Goal: Task Accomplishment & Management: Manage account settings

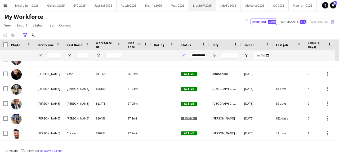
click at [196, 8] on button "Liquid IV 2025 Close" at bounding box center [202, 5] width 27 height 10
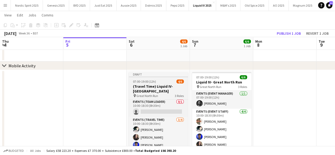
scroll to position [26, 0]
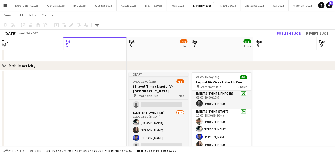
click at [161, 75] on div "Draft" at bounding box center [158, 74] width 59 height 4
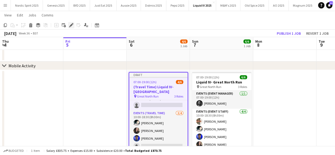
click at [71, 24] on icon "Edit" at bounding box center [71, 25] width 4 height 4
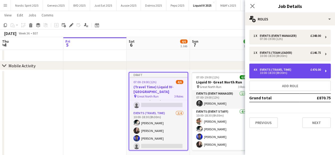
click at [280, 65] on div "4 x Events (Travel Time) £476.00 10:00-18:30 (8h30m)" at bounding box center [290, 71] width 82 height 15
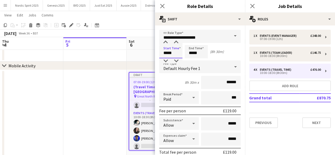
click at [177, 51] on input "*****" at bounding box center [170, 51] width 23 height 13
click at [163, 42] on div at bounding box center [165, 42] width 11 height 5
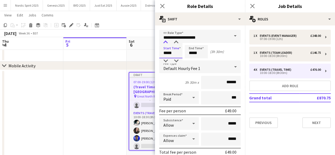
click at [163, 42] on div at bounding box center [165, 42] width 11 height 5
type input "*****"
click at [163, 42] on div at bounding box center [165, 42] width 11 height 5
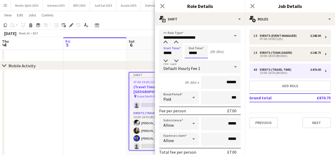
click at [200, 53] on input "*****" at bounding box center [196, 51] width 23 height 13
click at [192, 43] on div at bounding box center [191, 42] width 11 height 5
click at [204, 59] on div at bounding box center [201, 60] width 11 height 5
type input "*****"
click at [203, 59] on div at bounding box center [201, 60] width 11 height 5
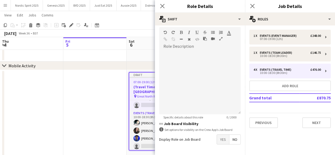
scroll to position [177, 0]
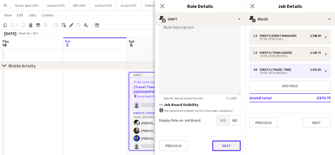
click at [231, 143] on button "Next" at bounding box center [226, 145] width 29 height 11
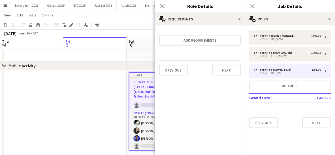
scroll to position [0, 0]
click at [224, 69] on button "Next" at bounding box center [226, 70] width 29 height 11
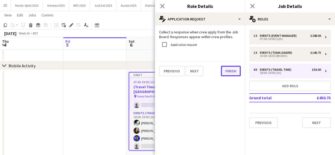
click at [227, 73] on button "Finish" at bounding box center [231, 71] width 20 height 11
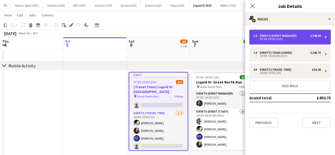
click at [299, 34] on div "1 x Events (Event Manager) £248.00" at bounding box center [288, 36] width 68 height 4
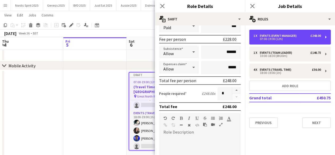
scroll to position [69, 0]
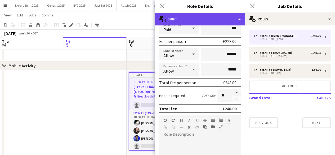
click at [242, 20] on div "multiple-actions-text Shift" at bounding box center [200, 19] width 90 height 13
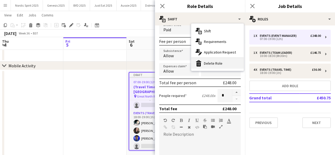
click at [216, 62] on div "bin-2 Delete Role" at bounding box center [217, 63] width 52 height 11
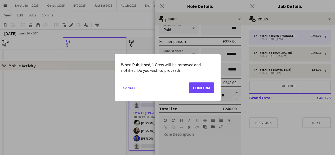
scroll to position [0, 0]
click at [199, 86] on button "Confirm" at bounding box center [201, 87] width 25 height 11
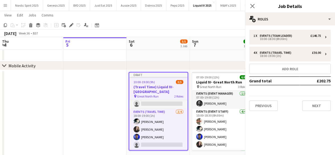
scroll to position [8, 0]
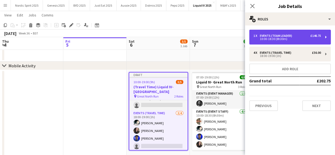
click at [281, 33] on div "1 x Events (Team Leader) £146.75 10:00-18:30 (8h30m)" at bounding box center [290, 37] width 82 height 15
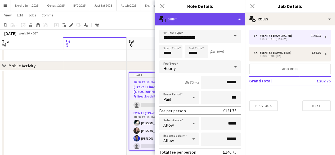
click at [241, 19] on div "multiple-actions-text Shift" at bounding box center [200, 19] width 90 height 13
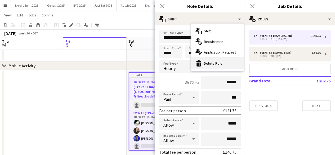
click at [230, 63] on div "bin-2 Delete Role" at bounding box center [217, 63] width 52 height 11
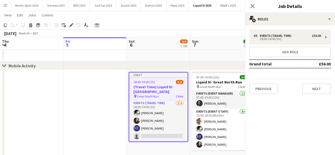
scroll to position [0, 0]
click at [109, 112] on app-date-cell at bounding box center [94, 115] width 63 height 91
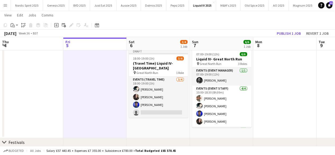
scroll to position [86, 0]
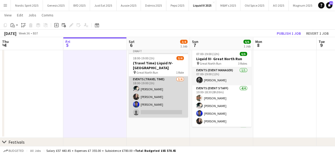
click at [146, 112] on app-card-role "Events (Travel Time) 3/4 18:00-19:00 (1h) Devonte Brown Holly Aldersley Jevon K…" at bounding box center [158, 96] width 59 height 41
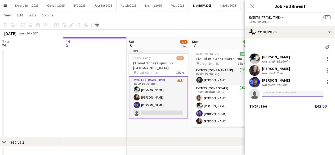
click at [274, 93] on input at bounding box center [293, 94] width 62 height 6
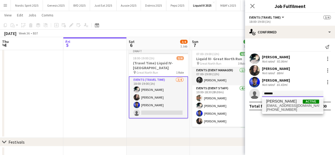
type input "*******"
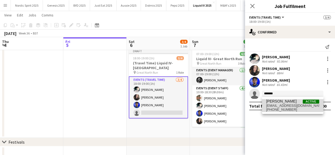
click at [271, 104] on span "abbyxthomas@gmail.com" at bounding box center [292, 106] width 53 height 4
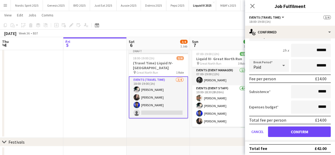
scroll to position [80, 0]
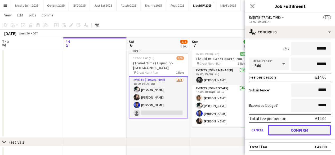
click at [320, 130] on button "Confirm" at bounding box center [299, 130] width 63 height 11
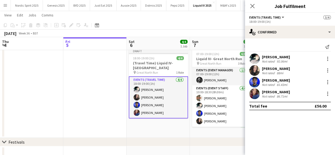
scroll to position [0, 0]
click at [230, 131] on app-date-cell "07:00-19:00 (12h) 6/6 Liquid IV- Great North Run pin Great North Run 3 Roles Ev…" at bounding box center [221, 92] width 63 height 91
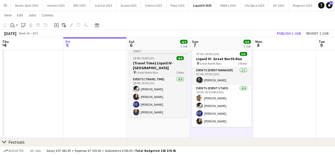
click at [157, 56] on div "18:00-19:00 (1h) 4/4" at bounding box center [158, 58] width 59 height 4
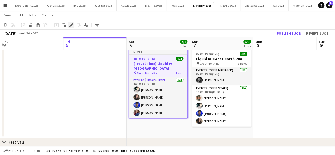
click at [73, 27] on icon "Edit" at bounding box center [71, 25] width 4 height 4
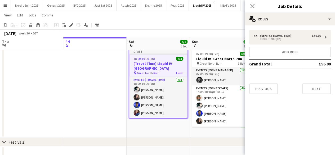
click at [148, 130] on app-date-cell "Draft 18:00-19:00 (1h) 4/4 (Travel Time) Liquid IV- Great North Run pin Great N…" at bounding box center [158, 92] width 63 height 91
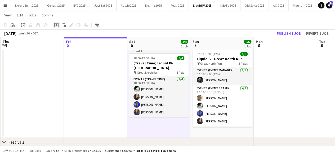
click at [58, 27] on icon "Add job" at bounding box center [56, 25] width 4 height 4
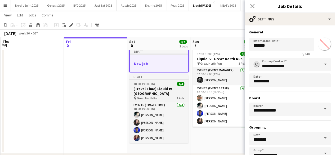
click at [155, 78] on div "Draft" at bounding box center [158, 76] width 59 height 4
type input "**********"
type input "*******"
type input "**********"
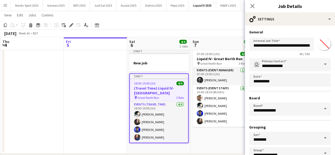
click at [153, 148] on app-date-cell "Draft New job Draft 18:00-19:00 (1h) 4/4 (Travel Time) Liquid IV- Great North R…" at bounding box center [158, 100] width 63 height 107
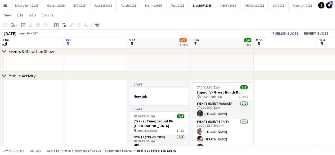
scroll to position [51, 0]
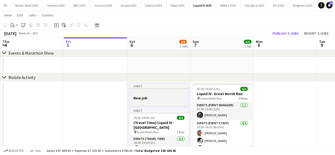
click at [161, 94] on div at bounding box center [158, 93] width 59 height 4
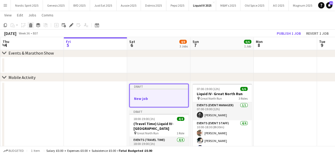
click at [30, 26] on icon "Delete" at bounding box center [31, 25] width 4 height 4
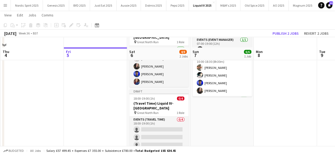
scroll to position [134, 0]
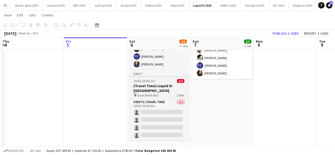
click at [161, 79] on div "18:00-19:00 (1h) 0/4" at bounding box center [158, 81] width 59 height 4
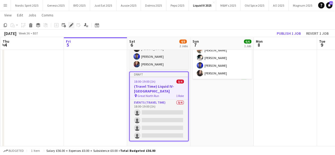
click at [72, 28] on div "Edit" at bounding box center [71, 25] width 6 height 6
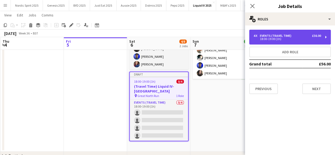
click at [270, 36] on div "Events (Travel Time)" at bounding box center [277, 36] width 34 height 4
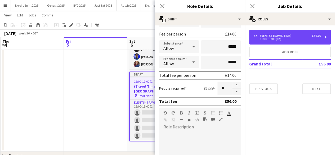
scroll to position [77, 0]
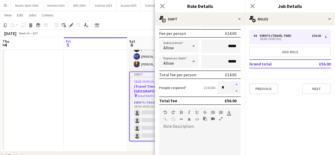
click at [234, 84] on button "button" at bounding box center [236, 84] width 8 height 7
click at [233, 89] on button "button" at bounding box center [236, 91] width 8 height 7
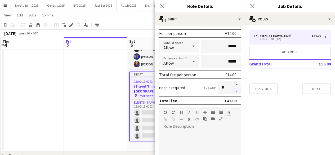
click at [233, 89] on button "button" at bounding box center [236, 91] width 8 height 7
type input "*"
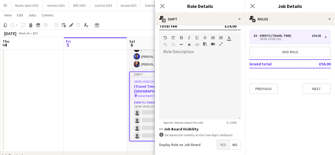
scroll to position [177, 0]
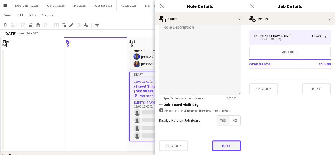
click at [234, 147] on button "Next" at bounding box center [226, 145] width 29 height 11
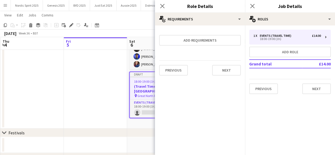
scroll to position [0, 0]
click at [225, 73] on button "Next" at bounding box center [226, 70] width 29 height 11
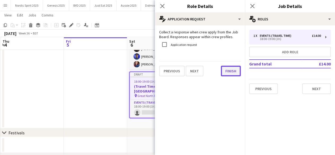
click at [225, 73] on button "Finish" at bounding box center [231, 71] width 20 height 11
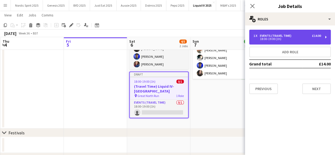
click at [287, 34] on div "Events (Travel Time)" at bounding box center [277, 36] width 34 height 4
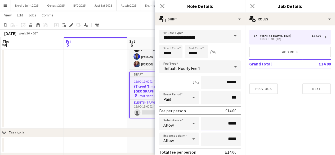
click at [226, 124] on input "*****" at bounding box center [221, 123] width 40 height 13
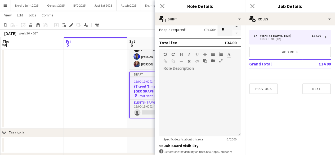
scroll to position [177, 0]
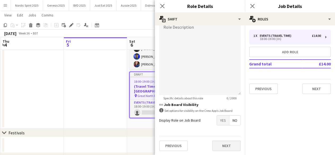
type input "******"
click at [233, 150] on button "Next" at bounding box center [226, 145] width 29 height 11
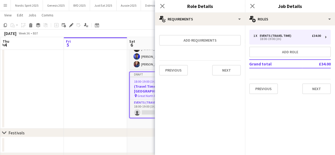
scroll to position [0, 0]
click at [228, 69] on button "Next" at bounding box center [226, 70] width 29 height 11
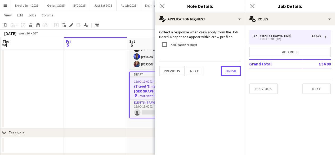
click at [228, 69] on button "Finish" at bounding box center [231, 71] width 20 height 11
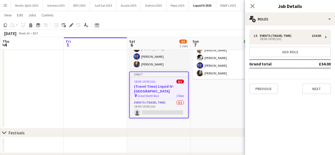
click at [208, 115] on app-date-cell "07:00-19:00 (12h) 6/6 Liquid IV- Great North Run pin Great North Run 3 Roles Ev…" at bounding box center [222, 64] width 63 height 130
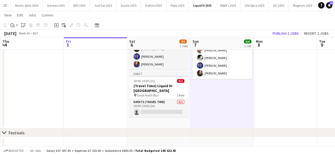
click at [291, 37] on app-board-header-date "Mon 8" at bounding box center [285, 43] width 63 height 13
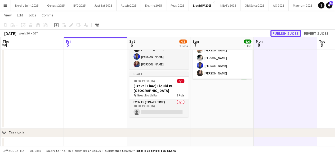
click at [290, 36] on button "Publish 2 jobs" at bounding box center [286, 33] width 30 height 7
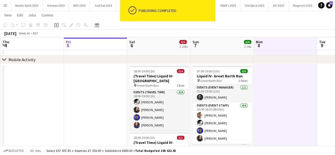
scroll to position [69, 0]
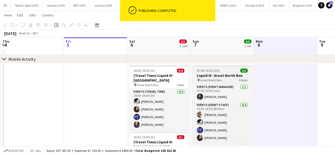
click at [209, 69] on span "07:00-19:00 (12h)" at bounding box center [208, 71] width 23 height 4
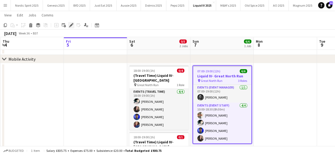
click at [72, 27] on div "Edit" at bounding box center [71, 25] width 6 height 6
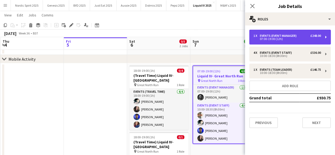
click at [277, 38] on div "07:00-19:00 (12h)" at bounding box center [288, 39] width 68 height 3
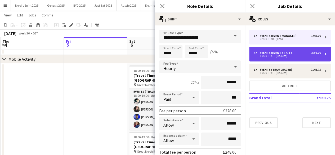
click at [274, 55] on div "10:00-18:30 (8h30m)" at bounding box center [288, 56] width 68 height 3
type input "**********"
type input "*****"
type input "******"
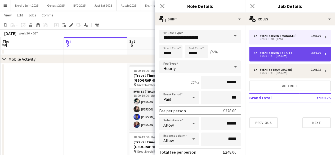
type input "*****"
type input "******"
type input "*"
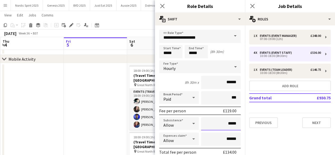
click at [227, 124] on input "*****" at bounding box center [221, 123] width 40 height 13
type input "**"
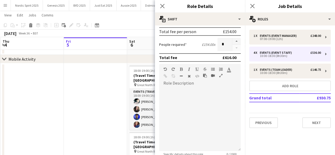
scroll to position [177, 0]
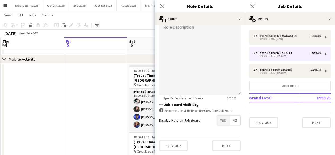
type input "******"
click at [232, 146] on button "Next" at bounding box center [226, 145] width 29 height 11
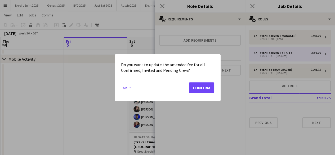
scroll to position [0, 0]
click at [214, 86] on button "Confirm" at bounding box center [201, 87] width 25 height 11
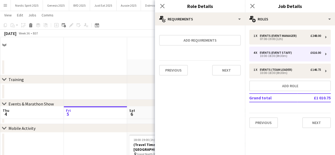
scroll to position [69, 0]
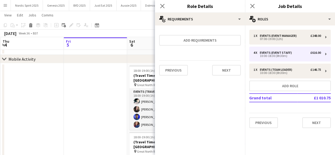
click at [222, 76] on div "Previous Next" at bounding box center [200, 69] width 82 height 19
click at [224, 72] on button "Next" at bounding box center [226, 70] width 29 height 11
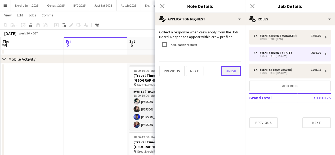
click at [223, 73] on button "Finish" at bounding box center [231, 71] width 20 height 11
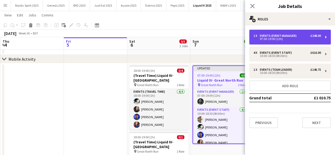
click at [297, 41] on div "1 x Events (Event Manager) £248.00 07:00-19:00 (12h)" at bounding box center [290, 37] width 82 height 15
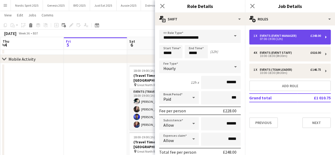
click at [297, 41] on div "1 x Events (Event Manager) £248.00 07:00-19:00 (12h)" at bounding box center [290, 37] width 82 height 15
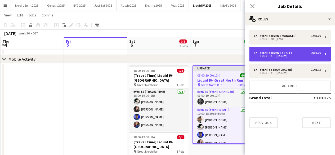
click at [295, 52] on div "4 x Events (Event Staff) £616.00" at bounding box center [288, 53] width 68 height 4
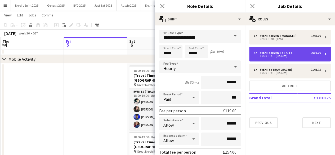
click at [295, 52] on div "4 x Events (Event Staff) £616.00" at bounding box center [288, 53] width 68 height 4
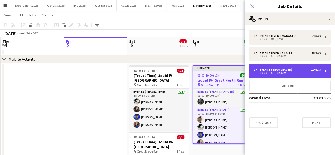
click at [295, 67] on div "1 x Events (Team Leader) £146.75 10:00-18:30 (8h30m)" at bounding box center [290, 71] width 82 height 15
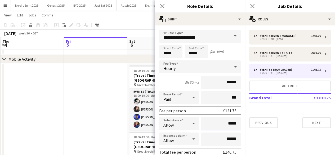
click at [225, 124] on input "*****" at bounding box center [221, 123] width 40 height 13
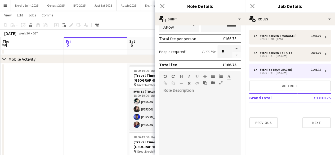
scroll to position [177, 0]
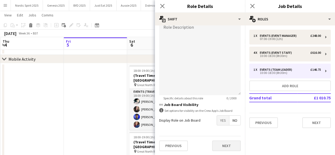
type input "******"
click at [229, 147] on button "Next" at bounding box center [226, 145] width 29 height 11
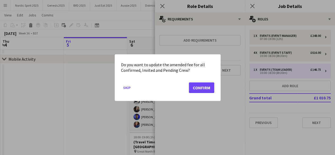
scroll to position [0, 0]
click at [202, 90] on button "Confirm" at bounding box center [201, 87] width 25 height 11
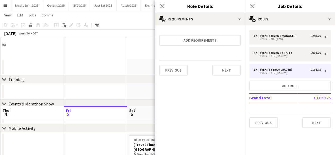
scroll to position [69, 0]
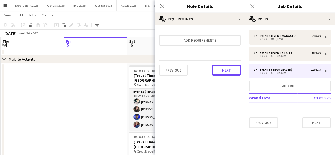
click at [221, 69] on button "Next" at bounding box center [226, 70] width 29 height 11
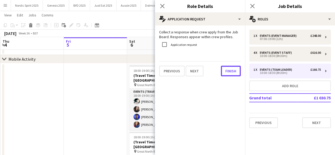
click at [221, 69] on button "Finish" at bounding box center [231, 71] width 20 height 11
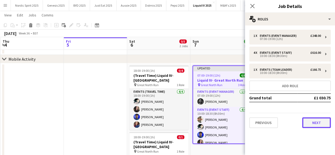
click at [309, 124] on button "Next" at bounding box center [316, 122] width 29 height 11
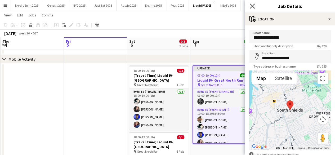
click at [252, 4] on icon "Close pop-in" at bounding box center [252, 5] width 5 height 5
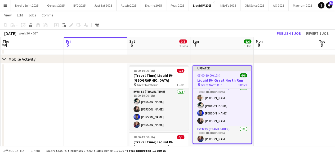
scroll to position [22, 0]
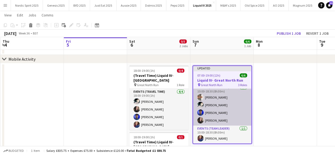
click at [201, 97] on app-user-avatar at bounding box center [200, 97] width 6 height 6
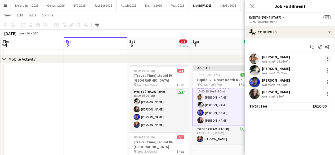
click at [328, 59] on div at bounding box center [327, 58] width 1 height 1
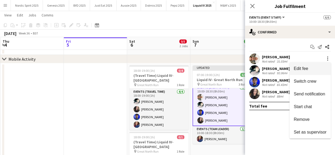
click at [305, 71] on span "Edit fee" at bounding box center [301, 68] width 14 height 5
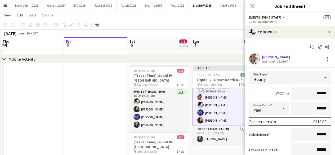
drag, startPoint x: 324, startPoint y: 132, endPoint x: 313, endPoint y: 135, distance: 10.9
click at [313, 135] on input "******" at bounding box center [311, 134] width 40 height 13
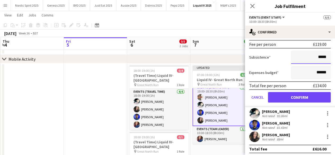
scroll to position [80, 0]
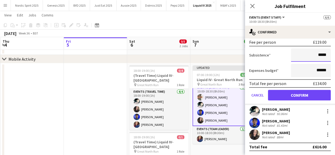
type input "*****"
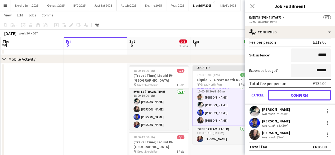
click at [317, 96] on button "Confirm" at bounding box center [299, 95] width 63 height 11
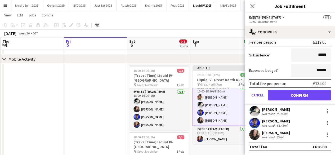
scroll to position [0, 0]
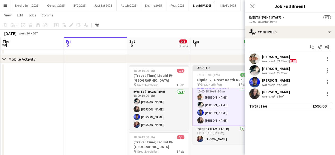
click at [203, 104] on app-user-avatar at bounding box center [200, 105] width 6 height 6
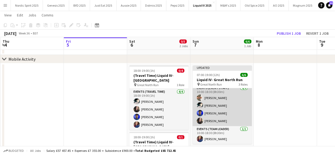
click at [197, 105] on app-user-avatar at bounding box center [200, 105] width 6 height 6
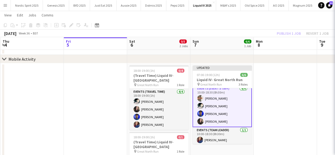
scroll to position [22, 0]
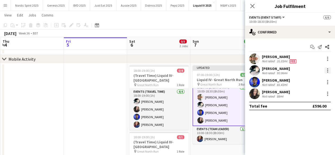
click at [328, 72] on div at bounding box center [327, 72] width 1 height 1
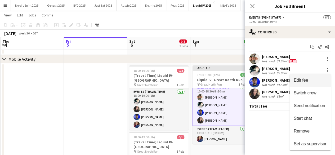
click at [312, 84] on button "Edit fee" at bounding box center [310, 80] width 41 height 13
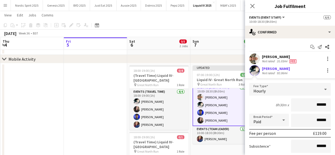
click at [298, 70] on div "Devonte Brown Not rated 92.06mi" at bounding box center [290, 70] width 90 height 11
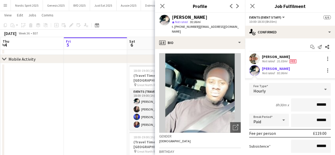
click at [298, 70] on div "Devonte Brown Not rated 92.06mi" at bounding box center [290, 70] width 90 height 11
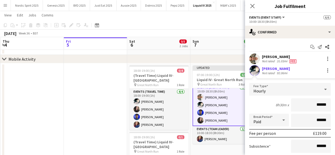
click at [201, 113] on app-user-avatar at bounding box center [200, 112] width 6 height 6
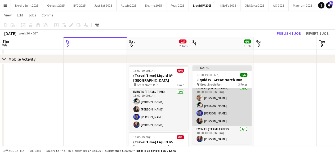
click at [201, 113] on app-user-avatar at bounding box center [200, 113] width 6 height 6
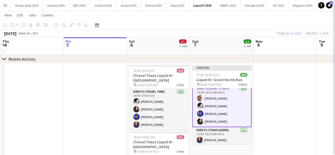
scroll to position [22, 0]
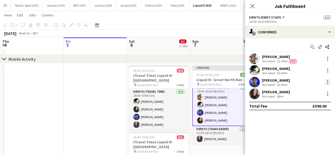
click at [328, 82] on div at bounding box center [327, 82] width 1 height 1
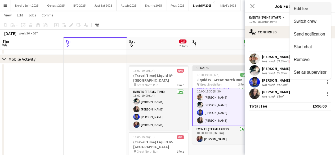
click at [306, 12] on button "Edit fee" at bounding box center [310, 8] width 41 height 13
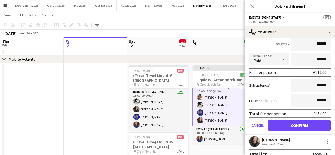
scroll to position [73, 0]
click at [199, 121] on app-user-avatar at bounding box center [200, 120] width 6 height 6
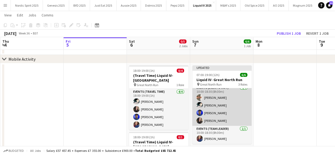
scroll to position [21, 0]
click at [199, 121] on app-user-avatar at bounding box center [200, 121] width 6 height 6
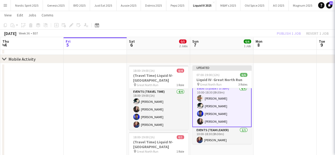
scroll to position [22, 0]
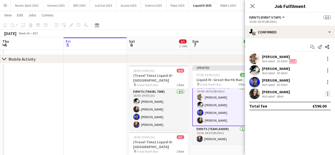
click at [328, 94] on div at bounding box center [327, 93] width 1 height 1
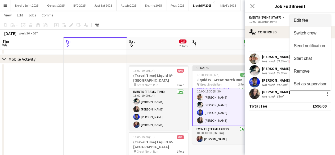
click at [306, 23] on button "Edit fee" at bounding box center [310, 20] width 41 height 13
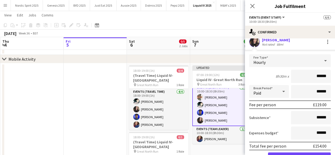
scroll to position [52, 0]
drag, startPoint x: 326, startPoint y: 116, endPoint x: 313, endPoint y: 119, distance: 13.1
click at [313, 119] on input "******" at bounding box center [311, 117] width 40 height 13
type input "*****"
click at [312, 153] on button "Confirm" at bounding box center [299, 157] width 63 height 11
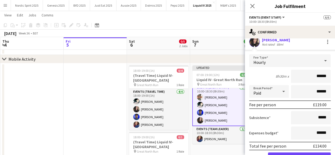
scroll to position [0, 0]
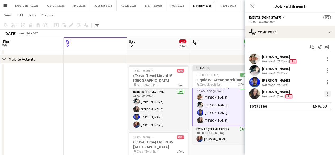
click at [327, 94] on div at bounding box center [328, 94] width 6 height 6
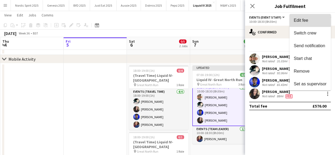
click at [309, 19] on span "Edit fee" at bounding box center [310, 20] width 33 height 5
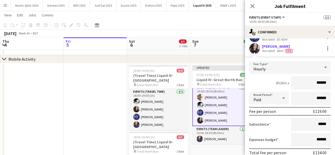
scroll to position [48, 0]
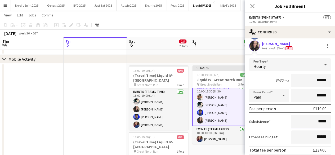
click at [316, 122] on input "*****" at bounding box center [311, 121] width 40 height 13
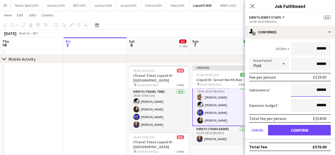
type input "******"
drag, startPoint x: 324, startPoint y: 104, endPoint x: 314, endPoint y: 105, distance: 10.4
click at [314, 105] on input "******" at bounding box center [311, 105] width 40 height 13
type input "*****"
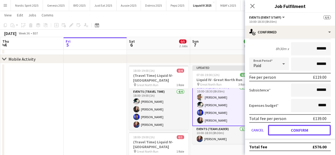
click at [302, 128] on button "Confirm" at bounding box center [299, 130] width 63 height 11
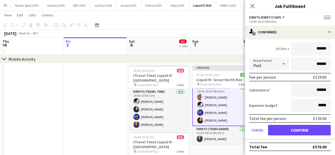
scroll to position [0, 0]
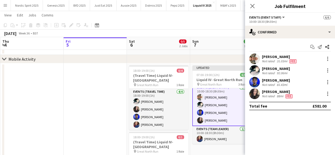
click at [254, 82] on app-user-avatar at bounding box center [254, 82] width 11 height 11
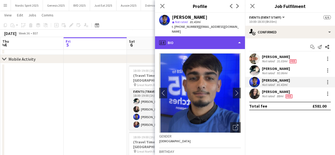
click at [238, 40] on div "profile Bio" at bounding box center [200, 42] width 90 height 13
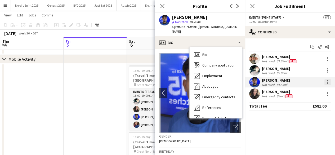
click at [329, 82] on div at bounding box center [328, 82] width 6 height 6
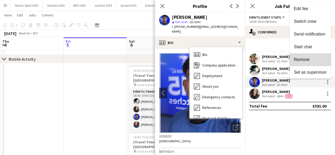
click at [311, 57] on span "Remove" at bounding box center [310, 59] width 33 height 5
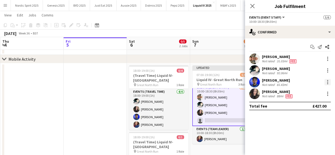
click at [328, 82] on div at bounding box center [328, 82] width 6 height 6
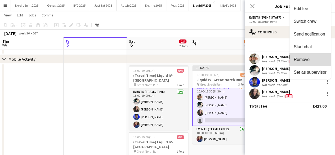
click at [305, 63] on button "Remove" at bounding box center [310, 59] width 41 height 13
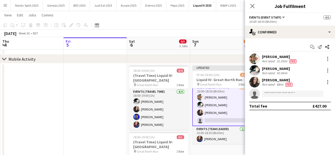
click at [219, 45] on app-board-header-date "Sun 7 5/6 1 Job" at bounding box center [221, 43] width 63 height 13
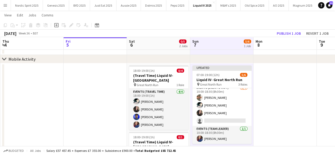
scroll to position [21, 0]
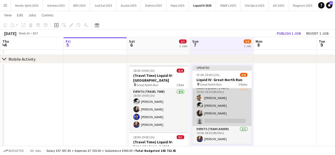
click at [232, 121] on app-card-role "Events (Event Staff) 3/4 10:00-18:30 (8h30m) Hannah McNicholas Devonte Brown Ho…" at bounding box center [221, 105] width 59 height 41
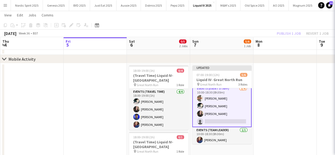
scroll to position [22, 0]
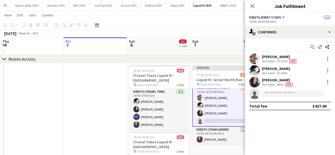
click at [279, 100] on app-confirmed-crew "Hannah McNicholas Not rated 31.03mi Fee Devonte Brown Not rated 92.06mi Holly A…" at bounding box center [290, 82] width 90 height 57
click at [279, 94] on input at bounding box center [293, 94] width 62 height 6
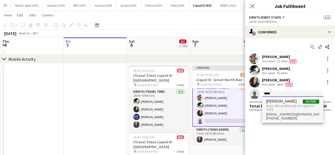
type input "*****"
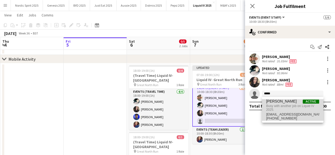
click at [283, 104] on span "Busy with another job on Liquid IV 2025." at bounding box center [292, 108] width 53 height 9
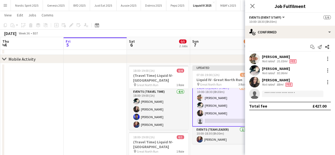
click at [230, 57] on div "chevron-right Mobile Activity" at bounding box center [167, 59] width 335 height 8
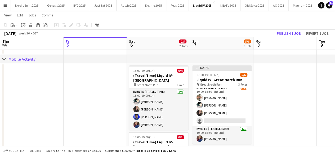
scroll to position [21, 0]
click at [231, 55] on div "chevron-right Mobile Activity" at bounding box center [167, 59] width 335 height 8
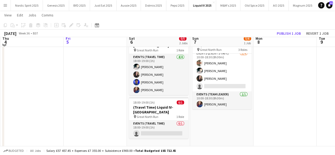
scroll to position [106, 0]
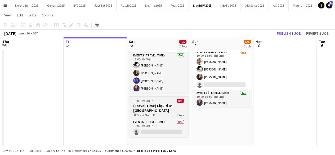
click at [159, 102] on div "18:00-19:00 (1h) 0/1" at bounding box center [158, 101] width 59 height 4
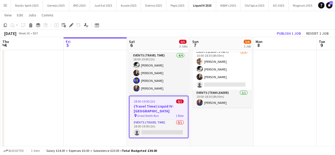
click at [266, 80] on app-date-cell at bounding box center [285, 87] width 63 height 121
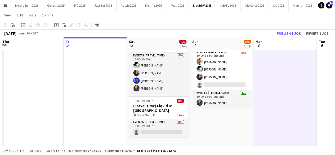
click at [19, 26] on div "Copy Paste Paste Ctrl+V Paste with crew Ctrl+Shift+V Paste linked Job Delete Gr…" at bounding box center [25, 25] width 47 height 6
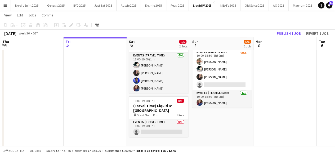
click at [16, 26] on div "Copy Paste Paste Ctrl+V Paste with crew Ctrl+Shift+V Paste linked Job Delete Gr…" at bounding box center [25, 25] width 47 height 6
click at [265, 67] on app-date-cell at bounding box center [285, 87] width 63 height 121
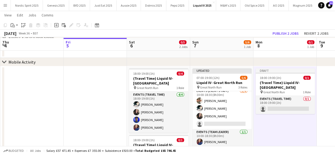
scroll to position [65, 0]
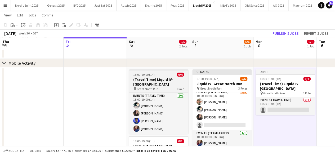
click at [164, 76] on div "18:00-19:00 (1h) 0/4" at bounding box center [158, 75] width 59 height 4
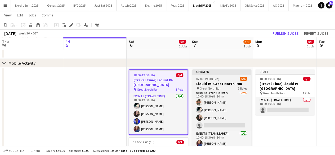
scroll to position [21, 0]
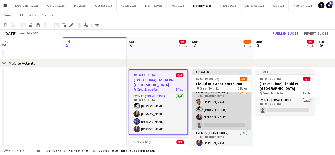
click at [222, 113] on app-card-role "Events (Event Staff) 3/4 10:00-18:30 (8h30m) Hannah McNicholas Devonte Brown Ho…" at bounding box center [221, 109] width 59 height 41
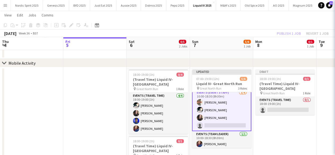
scroll to position [22, 0]
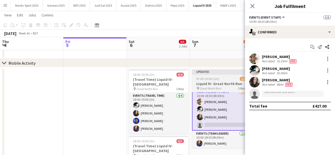
click at [209, 71] on div "Updated" at bounding box center [221, 71] width 59 height 4
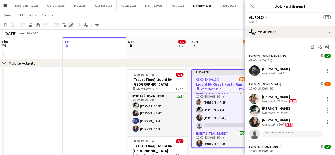
click at [71, 24] on icon "Edit" at bounding box center [71, 25] width 4 height 4
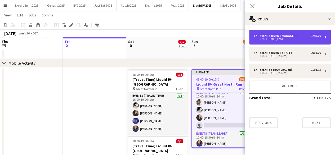
click at [296, 41] on div "1 x Events (Event Manager) £248.00 07:00-19:00 (12h)" at bounding box center [290, 37] width 82 height 15
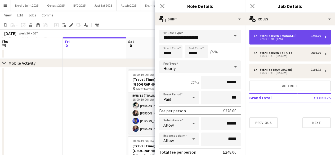
click at [296, 41] on div "1 x Events (Event Manager) £248.00 07:00-19:00 (12h)" at bounding box center [290, 37] width 82 height 15
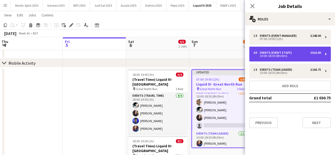
click at [294, 52] on div "4 x Events (Event Staff) £616.00" at bounding box center [288, 53] width 68 height 4
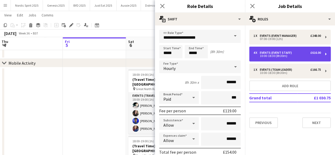
click at [294, 52] on div "4 x Events (Event Staff) £616.00" at bounding box center [288, 53] width 68 height 4
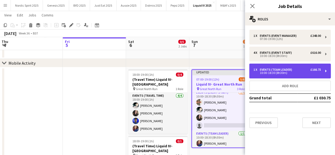
click at [292, 64] on div "1 x Events (Team Leader) £166.75 10:00-18:30 (8h30m)" at bounding box center [290, 71] width 82 height 15
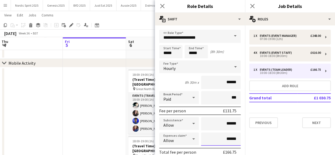
drag, startPoint x: 236, startPoint y: 137, endPoint x: 223, endPoint y: 139, distance: 13.1
click at [223, 139] on input "******" at bounding box center [221, 139] width 40 height 13
type input "*****"
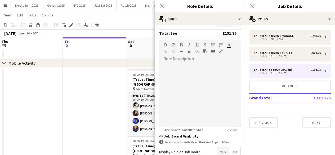
scroll to position [177, 0]
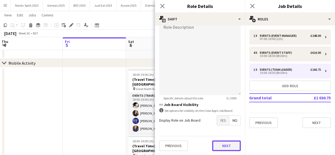
click at [231, 147] on button "Next" at bounding box center [226, 145] width 29 height 11
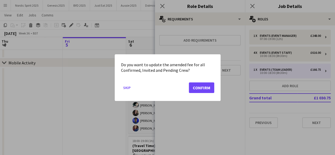
scroll to position [0, 0]
click at [205, 85] on button "Confirm" at bounding box center [201, 87] width 25 height 11
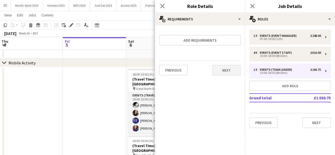
scroll to position [65, 0]
click at [230, 67] on button "Next" at bounding box center [226, 70] width 29 height 11
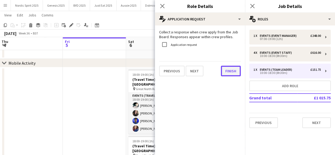
click at [230, 68] on button "Finish" at bounding box center [231, 71] width 20 height 11
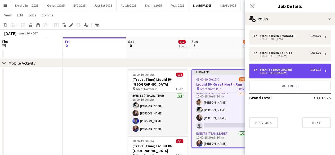
click at [295, 68] on div "1 x Events (Team Leader) £151.75" at bounding box center [288, 70] width 68 height 4
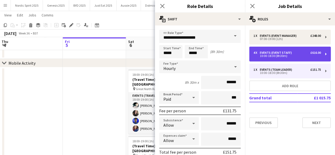
click at [283, 56] on div "10:00-18:30 (8h30m)" at bounding box center [288, 56] width 68 height 3
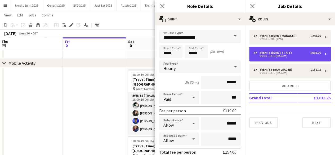
type input "**********"
type input "******"
type input "*"
click at [283, 56] on div "10:00-18:30 (8h30m)" at bounding box center [288, 56] width 68 height 3
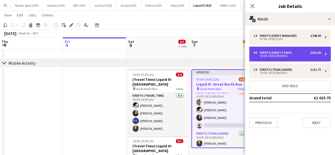
click at [279, 56] on div "10:00-18:30 (8h30m)" at bounding box center [288, 56] width 68 height 3
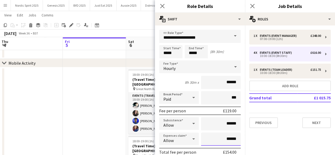
drag, startPoint x: 234, startPoint y: 138, endPoint x: 224, endPoint y: 139, distance: 9.9
click at [224, 139] on input "******" at bounding box center [221, 139] width 40 height 13
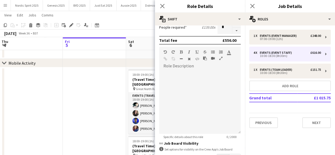
scroll to position [177, 0]
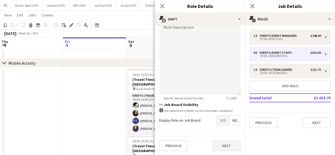
type input "*****"
click at [220, 146] on button "Next" at bounding box center [226, 145] width 29 height 11
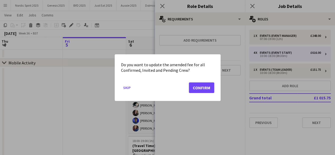
scroll to position [0, 0]
click at [209, 87] on button "Confirm" at bounding box center [201, 87] width 25 height 11
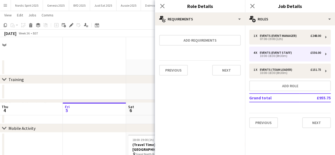
scroll to position [65, 0]
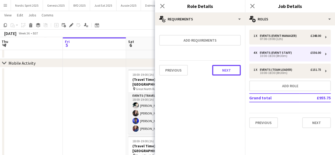
click at [232, 74] on button "Next" at bounding box center [226, 70] width 29 height 11
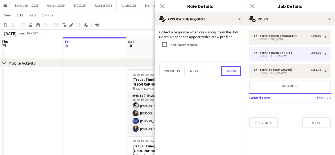
click at [232, 74] on button "Finish" at bounding box center [231, 71] width 20 height 11
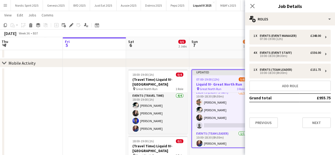
click at [112, 105] on app-date-cell at bounding box center [94, 127] width 63 height 121
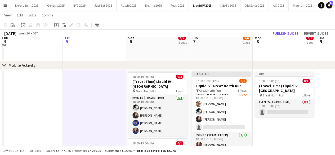
scroll to position [59, 0]
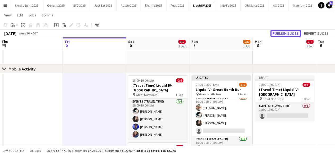
click at [291, 35] on button "Publish 2 jobs" at bounding box center [286, 33] width 30 height 7
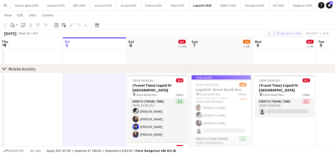
scroll to position [17, 0]
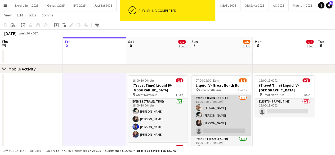
click at [226, 132] on app-card-role "Events (Event Staff) 3/4 10:00-18:30 (8h30m) Hannah McNicholas Devonte Brown Ho…" at bounding box center [221, 115] width 59 height 41
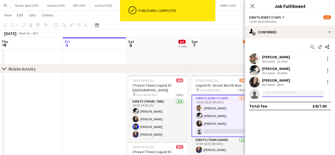
click at [276, 93] on input at bounding box center [293, 94] width 62 height 6
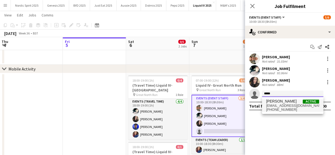
type input "*****"
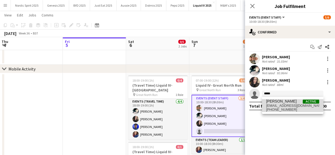
click at [278, 105] on span "jevonkelly9@icloud.com" at bounding box center [292, 106] width 53 height 4
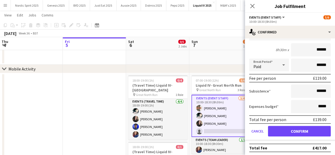
scroll to position [80, 0]
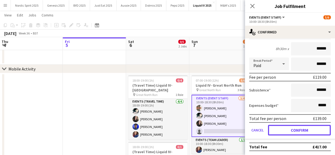
click at [317, 131] on button "Confirm" at bounding box center [299, 130] width 63 height 11
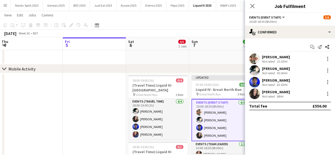
scroll to position [0, 0]
click at [115, 89] on app-date-cell at bounding box center [94, 133] width 63 height 121
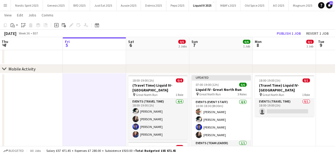
scroll to position [0, 128]
click at [288, 33] on button "Publish 1 job" at bounding box center [289, 33] width 28 height 7
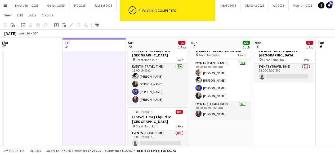
scroll to position [95, 0]
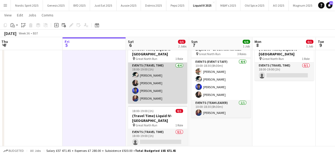
click at [135, 88] on app-user-avatar at bounding box center [135, 90] width 6 height 6
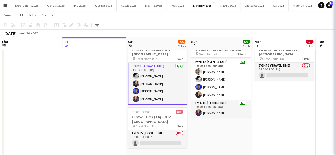
scroll to position [0, 128]
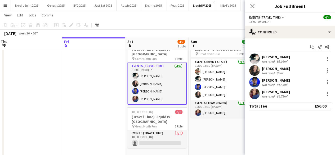
click at [213, 133] on app-date-cell "07:00-19:00 (12h) 6/6 Liquid IV- Great North Run pin Great North Run 3 Roles Ev…" at bounding box center [220, 97] width 63 height 121
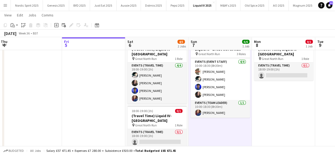
scroll to position [0, 128]
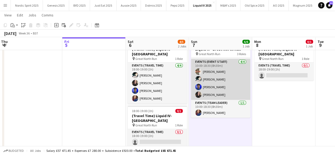
click at [198, 95] on app-user-avatar at bounding box center [198, 94] width 6 height 6
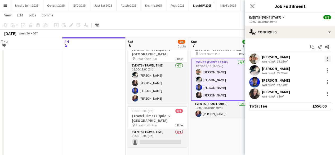
click at [328, 58] on div at bounding box center [328, 59] width 6 height 6
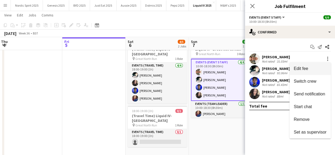
click at [304, 71] on button "Edit fee" at bounding box center [310, 68] width 41 height 13
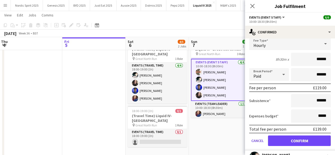
scroll to position [35, 0]
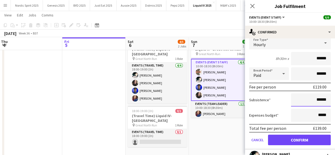
drag, startPoint x: 323, startPoint y: 100, endPoint x: 313, endPoint y: 100, distance: 10.6
click at [313, 100] on input "******" at bounding box center [311, 99] width 40 height 13
type input "*****"
click at [318, 114] on input "*****" at bounding box center [311, 115] width 40 height 13
type input "**"
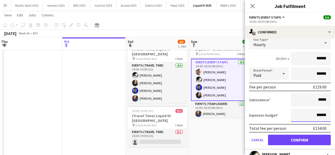
type input "******"
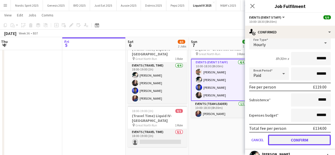
click at [311, 139] on button "Confirm" at bounding box center [299, 140] width 63 height 11
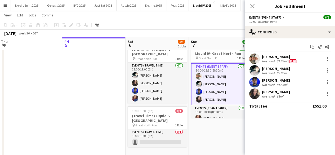
scroll to position [0, 0]
click at [217, 130] on app-date-cell "Updated 07:00-19:00 (12h) 6/6 Liquid IV- Great North Run pin Great North Run 3 …" at bounding box center [220, 97] width 63 height 121
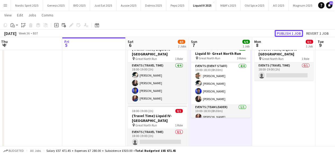
click at [285, 32] on button "Publish 1 job" at bounding box center [289, 33] width 28 height 7
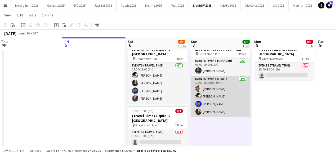
click at [197, 87] on app-user-avatar at bounding box center [198, 88] width 6 height 6
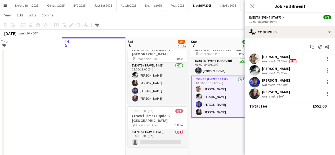
click at [255, 59] on app-user-avatar at bounding box center [254, 59] width 11 height 11
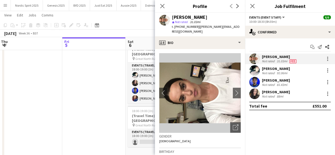
click at [254, 59] on app-user-avatar at bounding box center [254, 59] width 11 height 11
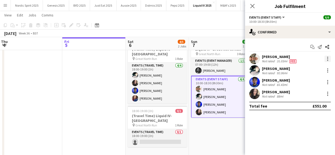
click at [328, 62] on div at bounding box center [328, 59] width 6 height 6
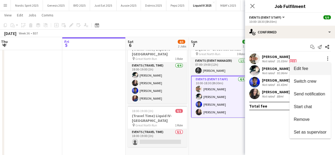
click at [307, 69] on span "Edit fee" at bounding box center [301, 68] width 14 height 5
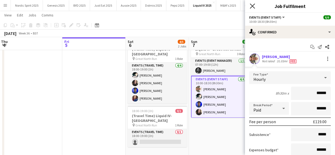
drag, startPoint x: 250, startPoint y: 2, endPoint x: 252, endPoint y: 6, distance: 5.0
click at [252, 6] on div "Close pop-in" at bounding box center [252, 6] width 15 height 12
click at [253, 7] on icon at bounding box center [253, 6] width 4 height 4
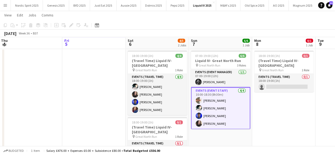
scroll to position [83, 0]
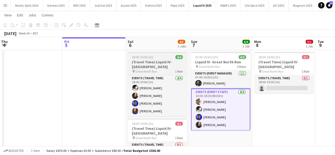
click at [169, 59] on app-job-card "18:00-19:00 (1h) 4/4 (Travel Time) Liquid IV- Great North Run pin Great North R…" at bounding box center [157, 84] width 59 height 64
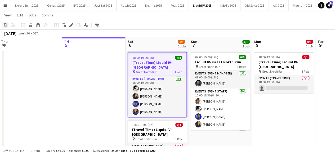
click at [6, 25] on icon "Copy" at bounding box center [5, 25] width 4 height 4
click at [266, 126] on app-date-cell "18:00-19:00 (1h) 0/1 (Travel Time) Liquid IV- Great North Run pin Great North R…" at bounding box center [283, 110] width 63 height 121
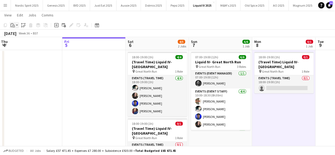
click at [16, 26] on app-action-btn "Paste" at bounding box center [15, 25] width 10 height 6
click at [21, 34] on link "Paste Ctrl+V" at bounding box center [39, 35] width 50 height 5
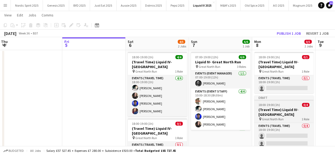
click at [289, 103] on div "18:00-19:00 (1h) 0/4" at bounding box center [283, 105] width 59 height 4
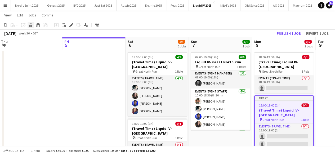
click at [31, 25] on icon at bounding box center [30, 26] width 3 height 3
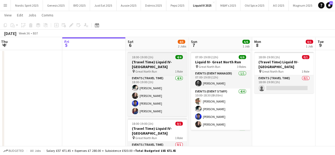
click at [144, 57] on span "18:00-19:00 (1h)" at bounding box center [142, 57] width 21 height 4
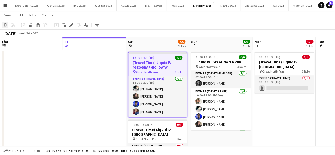
click at [4, 25] on icon at bounding box center [5, 25] width 3 height 4
click at [276, 110] on app-date-cell "18:00-19:00 (1h) 0/1 (Travel Time) Liquid IV- Great North Run pin Great North R…" at bounding box center [284, 110] width 63 height 121
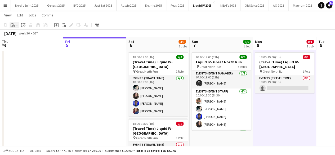
click at [18, 25] on app-action-btn "Paste" at bounding box center [15, 25] width 10 height 6
click at [22, 43] on link "Paste with crew Ctrl+Shift+V" at bounding box center [39, 44] width 50 height 5
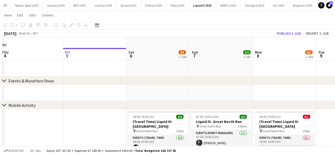
scroll to position [16, 0]
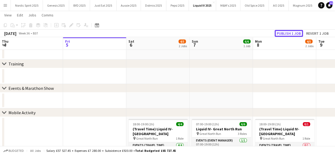
click at [300, 30] on button "Publish 1 job" at bounding box center [289, 33] width 28 height 7
click at [300, 30] on div "Publish 1 job Revert 1 job" at bounding box center [303, 33] width 65 height 7
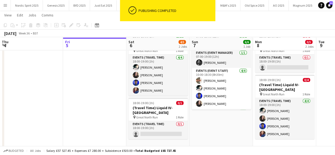
scroll to position [105, 0]
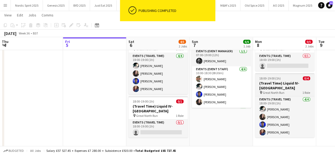
click at [296, 77] on div "18:00-19:00 (1h) 0/4" at bounding box center [284, 78] width 59 height 4
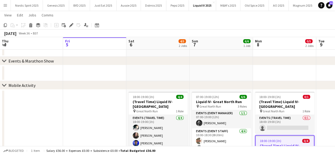
scroll to position [42, 0]
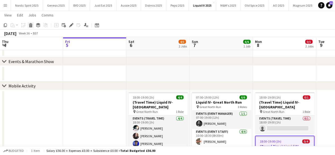
click at [31, 25] on icon "Delete" at bounding box center [31, 25] width 4 height 4
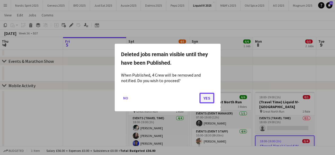
click at [209, 99] on button "Yes" at bounding box center [207, 98] width 15 height 11
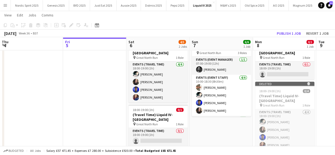
scroll to position [97, 0]
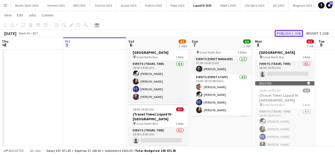
click at [297, 34] on button "Publish 1 job" at bounding box center [289, 33] width 28 height 7
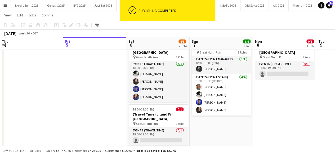
click at [229, 128] on app-date-cell "07:00-19:00 (12h) 6/6 Liquid IV- Great North Run pin Great North Run 3 Roles Ev…" at bounding box center [221, 96] width 63 height 121
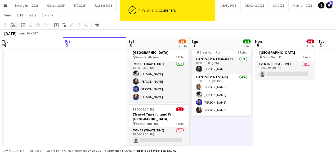
click at [17, 26] on app-action-btn "Paste" at bounding box center [15, 25] width 10 height 6
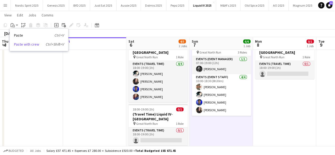
click at [28, 46] on link "Paste with crew Ctrl+Shift+V" at bounding box center [39, 44] width 50 height 5
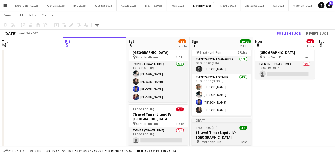
click at [228, 120] on div "Draft" at bounding box center [221, 120] width 59 height 4
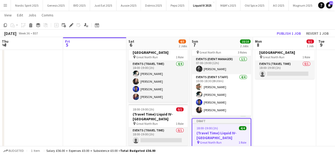
drag, startPoint x: 65, startPoint y: 33, endPoint x: 67, endPoint y: 30, distance: 3.2
click at [66, 31] on div "September 2025 Week 36 • BST Publish 1 job Revert 1 job" at bounding box center [167, 33] width 335 height 7
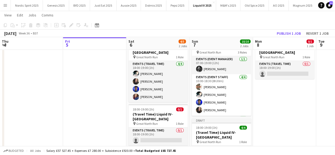
click at [72, 27] on div "Add job Add linked Job Edit Edit linked Job Applicants" at bounding box center [69, 25] width 41 height 6
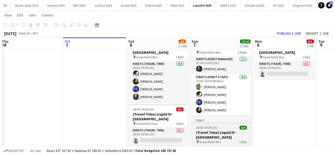
click at [193, 121] on div "Draft" at bounding box center [221, 120] width 59 height 4
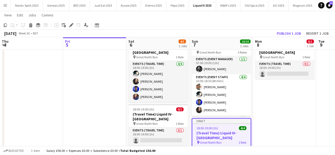
scroll to position [0, 127]
click at [71, 25] on icon at bounding box center [71, 25] width 3 height 3
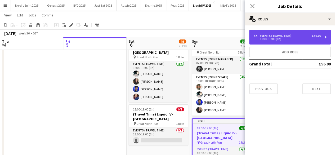
click at [270, 38] on div "18:00-19:00 (1h)" at bounding box center [288, 39] width 68 height 3
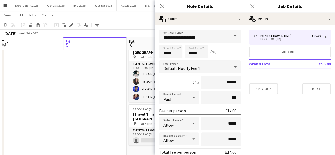
click at [179, 54] on input "*****" at bounding box center [170, 51] width 23 height 13
click at [174, 42] on div at bounding box center [176, 42] width 11 height 5
type input "*****"
click at [174, 42] on div at bounding box center [176, 42] width 11 height 5
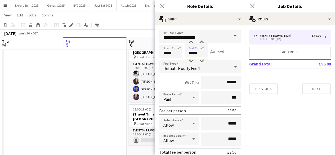
click at [204, 52] on input "*****" at bounding box center [196, 51] width 23 height 13
click at [201, 45] on div at bounding box center [201, 42] width 11 height 5
type input "*****"
click at [201, 45] on div at bounding box center [201, 42] width 11 height 5
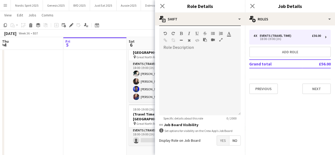
scroll to position [177, 0]
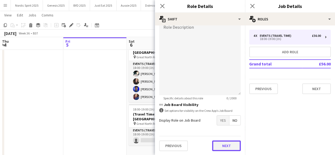
click at [234, 142] on button "Next" at bounding box center [226, 145] width 29 height 11
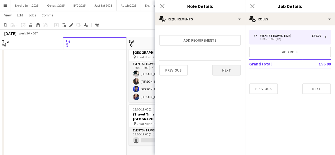
scroll to position [0, 0]
click at [235, 73] on button "Next" at bounding box center [226, 70] width 29 height 11
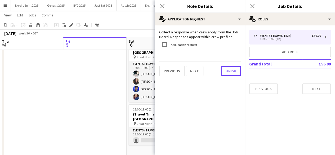
click at [235, 73] on button "Finish" at bounding box center [231, 71] width 20 height 11
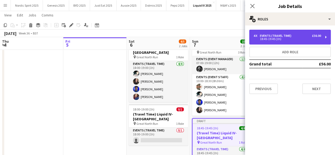
click at [267, 40] on div "18:45-19:45 (1h)" at bounding box center [288, 39] width 68 height 3
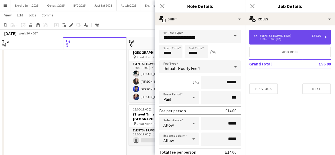
click at [267, 40] on div "18:45-19:45 (1h)" at bounding box center [288, 39] width 68 height 3
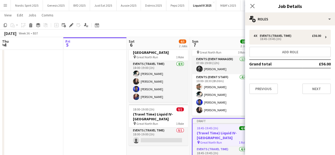
click at [92, 86] on app-date-cell at bounding box center [94, 117] width 63 height 163
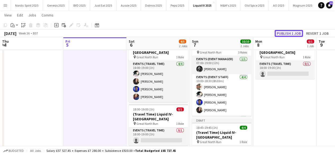
click at [283, 34] on button "Publish 1 job" at bounding box center [289, 33] width 28 height 7
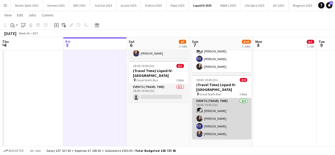
scroll to position [0, 127]
click at [200, 110] on app-user-avatar at bounding box center [199, 111] width 6 height 6
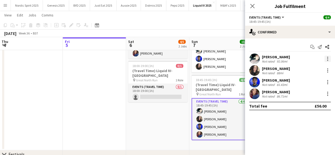
click at [326, 59] on div at bounding box center [328, 59] width 6 height 6
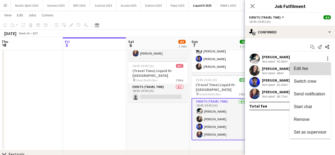
click at [311, 72] on button "Edit fee" at bounding box center [310, 68] width 41 height 13
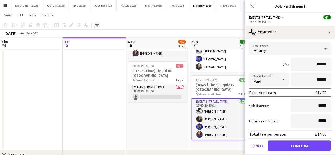
scroll to position [29, 0]
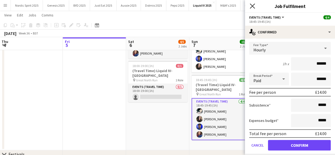
click at [253, 6] on icon at bounding box center [252, 5] width 5 height 5
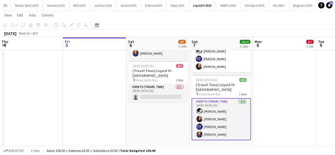
click at [315, 98] on app-date-cell "18:00-19:00 (1h) 0/1 (Travel Time) Liquid IV- Great North Run pin Great North R…" at bounding box center [284, 71] width 63 height 158
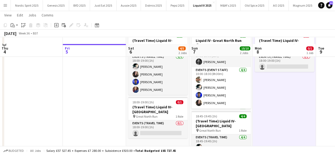
scroll to position [114, 0]
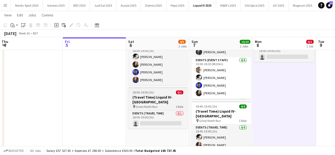
click at [161, 93] on div "18:00-19:00 (1h) 0/1" at bounding box center [157, 92] width 59 height 4
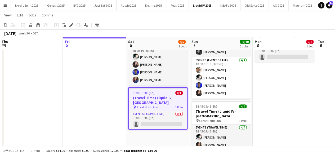
click at [164, 90] on app-job-card "18:00-19:00 (1h) 0/1 (Travel Time) Liquid IV- Great North Run pin Great North R…" at bounding box center [157, 108] width 59 height 42
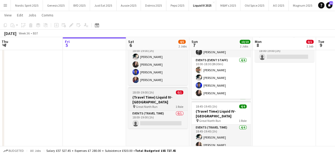
click at [164, 90] on app-job-card "18:00-19:00 (1h) 0/1 (Travel Time) Liquid IV- Great North Run pin Great North R…" at bounding box center [157, 107] width 59 height 41
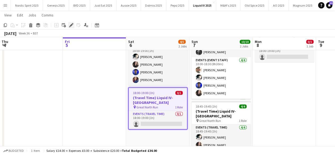
click at [71, 26] on icon at bounding box center [71, 25] width 3 height 3
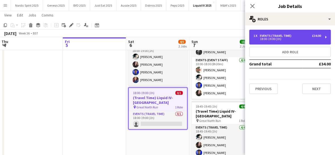
click at [276, 39] on div "18:00-19:00 (1h)" at bounding box center [288, 39] width 68 height 3
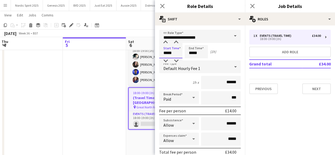
click at [174, 51] on input "*****" at bounding box center [170, 51] width 23 height 13
click at [168, 59] on div at bounding box center [165, 60] width 11 height 5
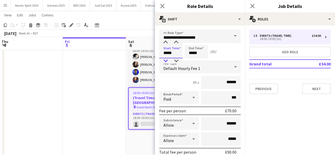
click at [168, 59] on div at bounding box center [165, 60] width 11 height 5
type input "*****"
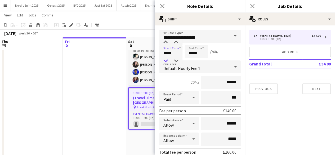
click at [168, 59] on div at bounding box center [165, 60] width 11 height 5
click at [200, 54] on input "*****" at bounding box center [196, 51] width 23 height 13
click at [191, 61] on div at bounding box center [191, 60] width 11 height 5
type input "*****"
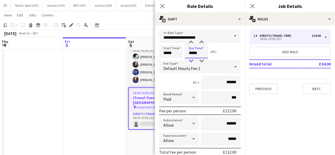
click at [191, 61] on div at bounding box center [191, 60] width 11 height 5
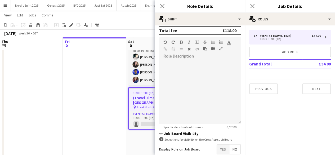
scroll to position [177, 0]
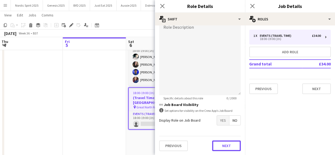
click at [232, 143] on button "Next" at bounding box center [226, 145] width 29 height 11
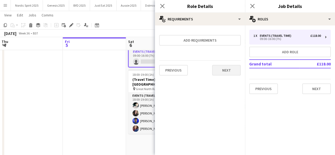
scroll to position [0, 0]
click at [231, 68] on button "Next" at bounding box center [226, 70] width 29 height 11
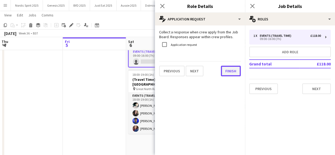
click at [231, 68] on button "Finish" at bounding box center [231, 71] width 20 height 11
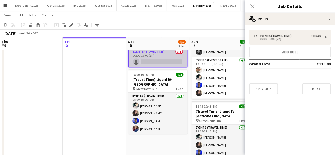
click at [165, 62] on app-card-role "Events (Travel Time) 0/1 09:00-16:00 (7h) single-neutral-actions" at bounding box center [158, 58] width 58 height 18
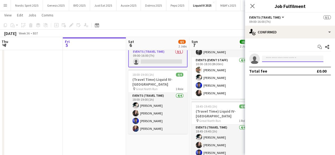
click at [269, 59] on input at bounding box center [293, 59] width 62 height 6
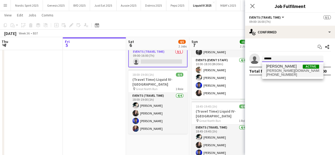
type input "*****"
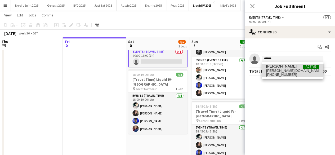
click at [277, 69] on span "brima.pt@gmail.com" at bounding box center [292, 71] width 53 height 4
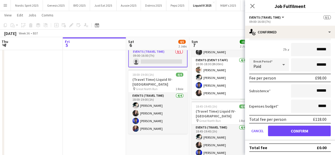
scroll to position [45, 0]
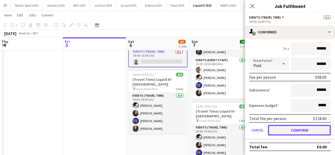
click at [306, 127] on button "Confirm" at bounding box center [299, 130] width 63 height 11
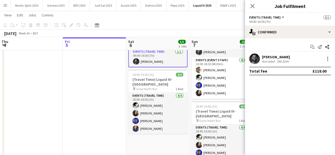
scroll to position [0, 0]
click at [156, 144] on app-date-cell "Updated 09:00-16:00 (7h) 1/1 (Travel Time) Liquid IV- Great North Run pin Great…" at bounding box center [157, 98] width 63 height 158
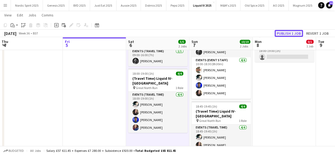
click at [287, 31] on button "Publish 1 job" at bounding box center [289, 33] width 28 height 7
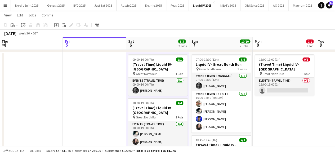
scroll to position [81, 0]
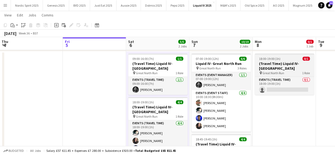
click at [273, 60] on span "18:00-19:00 (1h)" at bounding box center [269, 59] width 21 height 4
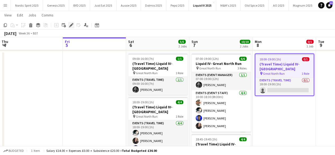
click at [73, 26] on icon "Edit" at bounding box center [71, 25] width 4 height 4
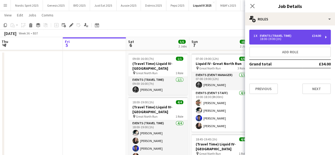
click at [284, 38] on div "18:00-19:00 (1h)" at bounding box center [288, 39] width 68 height 3
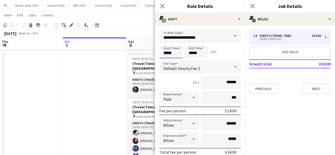
click at [180, 55] on input "*****" at bounding box center [170, 51] width 23 height 13
click at [167, 62] on div at bounding box center [165, 60] width 11 height 5
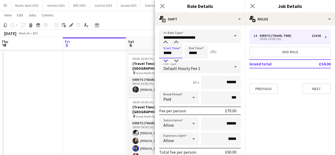
click at [167, 62] on div at bounding box center [165, 60] width 11 height 5
type input "*****"
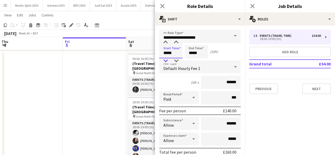
click at [167, 62] on div at bounding box center [165, 60] width 11 height 5
click at [199, 52] on input "*****" at bounding box center [196, 51] width 23 height 13
type input "*****"
click at [192, 60] on div at bounding box center [191, 60] width 11 height 5
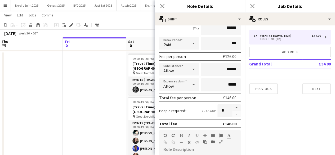
scroll to position [52, 0]
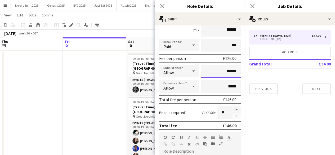
drag, startPoint x: 233, startPoint y: 71, endPoint x: 223, endPoint y: 72, distance: 9.6
click at [223, 72] on input "******" at bounding box center [221, 71] width 40 height 13
type input "*****"
click at [225, 85] on input "*****" at bounding box center [221, 86] width 40 height 13
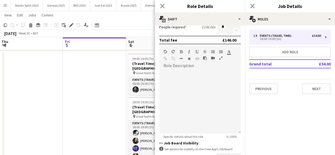
scroll to position [177, 0]
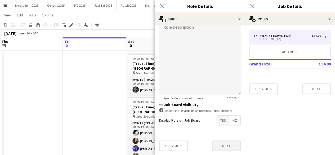
type input "******"
click at [232, 147] on button "Next" at bounding box center [226, 145] width 29 height 11
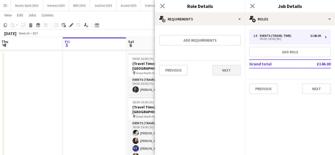
scroll to position [0, 0]
click at [232, 73] on button "Next" at bounding box center [226, 70] width 29 height 11
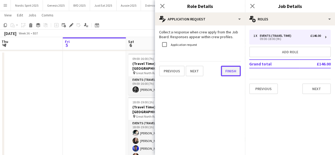
click at [232, 73] on button "Finish" at bounding box center [231, 71] width 20 height 11
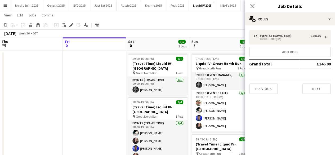
click at [217, 33] on div "September 2025 Week 36 • BST Publish 1 job Revert 1 job" at bounding box center [167, 33] width 335 height 7
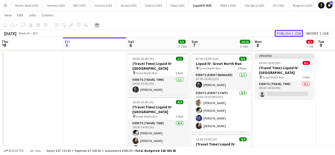
click at [280, 35] on button "Publish 1 job" at bounding box center [289, 33] width 28 height 7
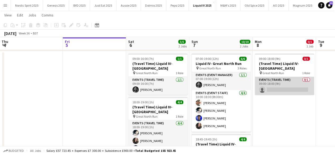
click at [279, 90] on app-card-role "Events (Travel Time) 0/1 09:00-18:00 (9h) single-neutral-actions" at bounding box center [284, 86] width 59 height 18
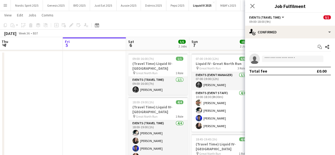
click at [279, 55] on app-invite-slot "single-neutral-actions" at bounding box center [290, 59] width 90 height 11
click at [276, 59] on input at bounding box center [293, 59] width 62 height 6
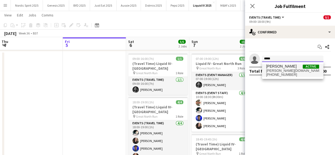
type input "*****"
click at [274, 68] on span "Brima Fullah" at bounding box center [281, 66] width 30 height 5
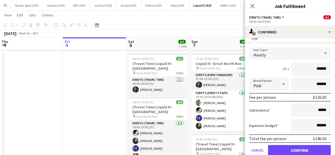
scroll to position [29, 0]
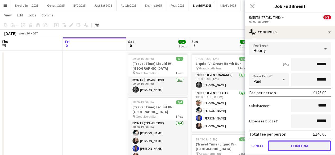
click at [289, 148] on button "Confirm" at bounding box center [299, 145] width 63 height 11
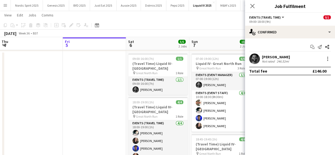
scroll to position [0, 0]
click at [99, 110] on app-date-cell at bounding box center [94, 130] width 63 height 158
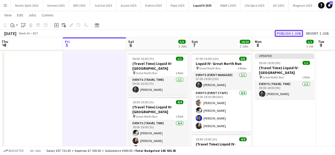
click at [286, 35] on button "Publish 1 job" at bounding box center [289, 33] width 28 height 7
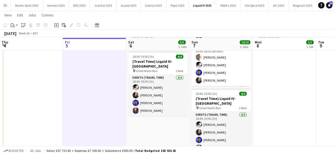
scroll to position [128, 0]
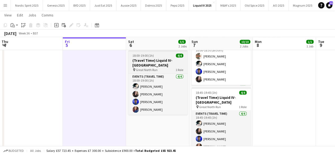
click at [160, 53] on app-job-card "18:00-19:00 (1h) 4/4 (Travel Time) Liquid IV- Great North Run pin Great North R…" at bounding box center [157, 82] width 59 height 64
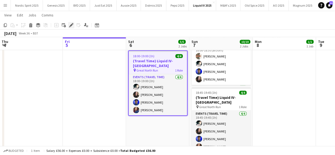
click at [71, 26] on icon at bounding box center [71, 25] width 3 height 3
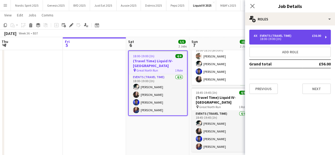
click at [301, 36] on div "4 x Events (Travel Time) £56.00" at bounding box center [288, 36] width 68 height 4
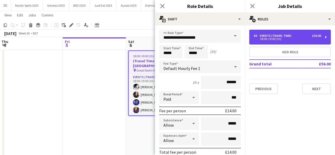
click at [301, 36] on div "4 x Events (Travel Time) £56.00" at bounding box center [288, 36] width 68 height 4
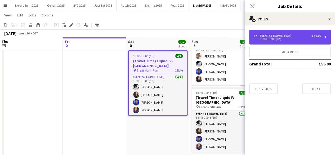
click at [328, 36] on div "4 x Events (Travel Time) £56.00 18:00-19:00 (1h)" at bounding box center [290, 37] width 82 height 15
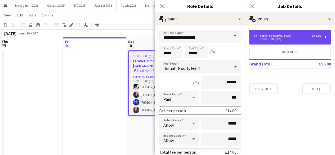
click at [328, 36] on div "4 x Events (Travel Time) £56.00 18:00-19:00 (1h)" at bounding box center [290, 37] width 82 height 15
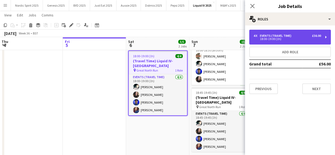
click at [326, 37] on div "4 x Events (Travel Time) £56.00 18:00-19:00 (1h)" at bounding box center [290, 37] width 82 height 15
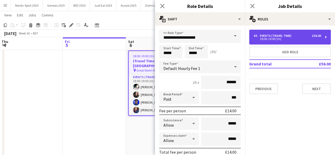
click at [326, 37] on div "4 x Events (Travel Time) £56.00 18:00-19:00 (1h)" at bounding box center [290, 37] width 82 height 15
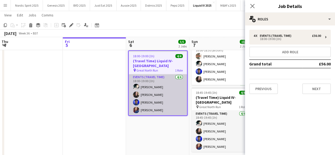
click at [137, 86] on app-user-avatar at bounding box center [136, 87] width 6 height 6
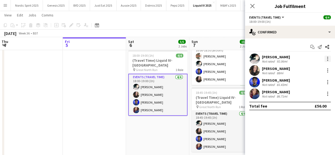
click at [329, 59] on div at bounding box center [328, 59] width 6 height 6
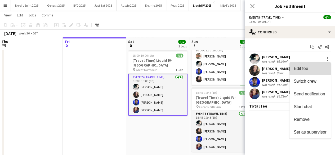
click at [308, 70] on span "Edit fee" at bounding box center [301, 68] width 14 height 5
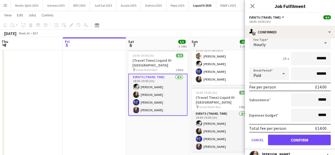
scroll to position [36, 0]
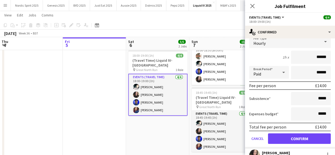
click at [253, 8] on icon at bounding box center [253, 6] width 4 height 4
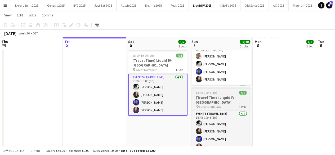
click at [227, 89] on app-job-card "18:45-19:45 (1h) 4/4 (Travel Time) Liquid IV- Great North Run pin Great North R…" at bounding box center [221, 119] width 59 height 64
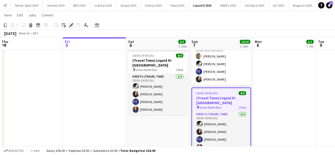
click at [73, 27] on icon "Edit" at bounding box center [71, 25] width 4 height 4
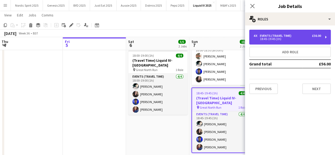
click at [327, 37] on div "4 x Events (Travel Time) £56.00 18:45-19:45 (1h)" at bounding box center [290, 37] width 82 height 15
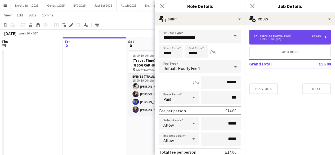
click at [327, 37] on div "4 x Events (Travel Time) £56.00 18:45-19:45 (1h)" at bounding box center [290, 37] width 82 height 15
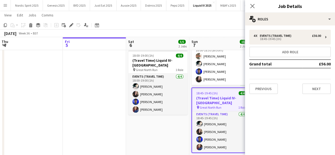
click at [155, 142] on app-date-cell "09:00-16:00 (7h) 1/1 (Travel Time) Liquid IV- Great North Run pin Great North R…" at bounding box center [157, 84] width 63 height 158
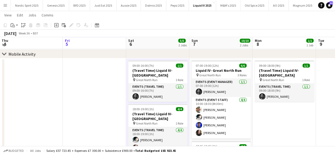
scroll to position [73, 0]
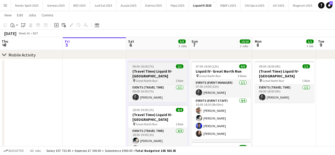
click at [167, 64] on div "09:00-16:00 (7h) 1/1" at bounding box center [157, 66] width 59 height 4
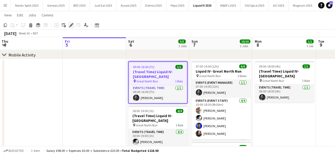
click at [71, 24] on icon "Edit" at bounding box center [71, 25] width 4 height 4
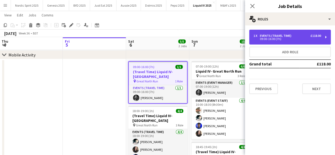
click at [295, 43] on div "1 x Events (Travel Time) £118.00 09:00-16:00 (7h)" at bounding box center [290, 37] width 82 height 15
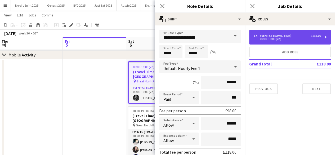
click at [295, 43] on div "1 x Events (Travel Time) £118.00 09:00-16:00 (7h)" at bounding box center [290, 37] width 82 height 15
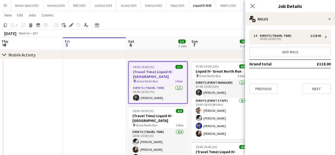
click at [224, 44] on app-board-header-date "Sun 7 10/10 2 Jobs" at bounding box center [221, 43] width 63 height 13
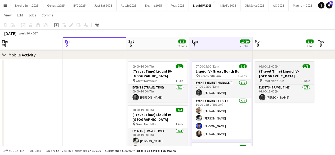
click at [268, 67] on span "09:00-18:00 (9h)" at bounding box center [269, 66] width 21 height 4
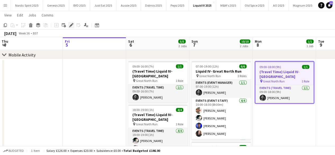
click at [71, 27] on icon "Edit" at bounding box center [71, 25] width 4 height 4
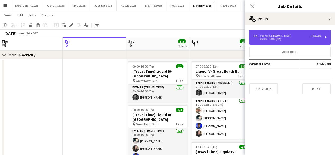
click at [280, 34] on div "Events (Travel Time)" at bounding box center [277, 36] width 34 height 4
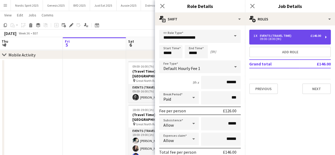
click at [280, 34] on div "Events (Travel Time)" at bounding box center [277, 36] width 34 height 4
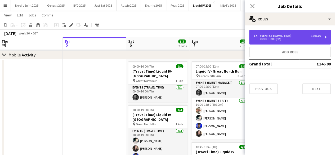
click at [287, 34] on div "Events (Travel Time)" at bounding box center [277, 36] width 34 height 4
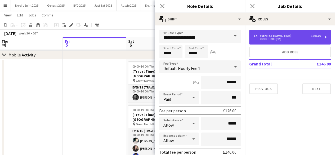
click at [287, 34] on div "Events (Travel Time)" at bounding box center [277, 36] width 34 height 4
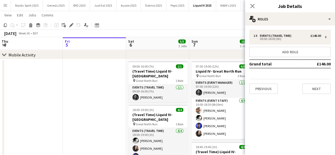
drag, startPoint x: 82, startPoint y: 87, endPoint x: 96, endPoint y: 84, distance: 14.9
click at [82, 87] on app-date-cell at bounding box center [94, 138] width 63 height 158
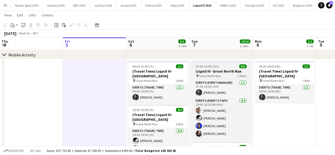
click at [200, 66] on span "07:00-19:00 (12h)" at bounding box center [207, 66] width 23 height 4
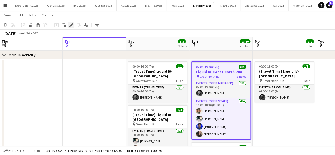
click at [70, 28] on div "Edit" at bounding box center [71, 25] width 6 height 6
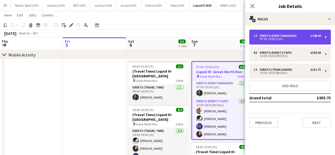
click at [297, 36] on div "Events (Event Manager)" at bounding box center [279, 36] width 39 height 4
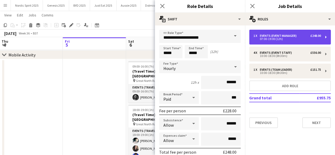
click at [297, 36] on div "Events (Event Manager)" at bounding box center [279, 36] width 39 height 4
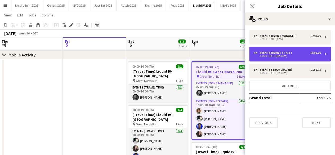
click at [297, 51] on div "4 x Events (Event Staff) £556.00 10:00-18:30 (8h30m)" at bounding box center [290, 54] width 82 height 15
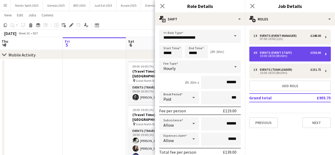
click at [297, 51] on div "4 x Events (Event Staff) £556.00 10:00-18:30 (8h30m)" at bounding box center [290, 54] width 82 height 15
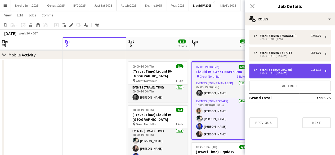
click at [295, 67] on div "1 x Events (Team Leader) £151.75 10:00-18:30 (8h30m)" at bounding box center [290, 71] width 82 height 15
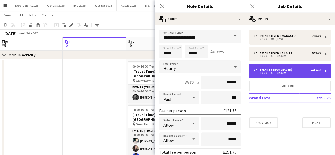
click at [295, 67] on div "1 x Events (Team Leader) £151.75 10:00-18:30 (8h30m)" at bounding box center [290, 71] width 82 height 15
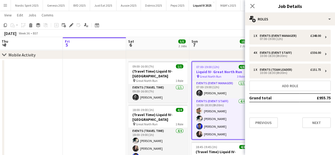
click at [68, 90] on app-date-cell at bounding box center [94, 138] width 63 height 158
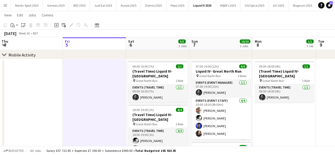
drag, startPoint x: 336, startPoint y: 61, endPoint x: 339, endPoint y: 67, distance: 7.0
click at [335, 67] on html "Menu Boards Boards Boards All jobs Status Workforce Workforce My Workforce Recr…" at bounding box center [167, 113] width 335 height 373
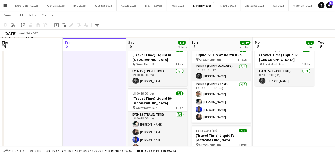
scroll to position [91, 0]
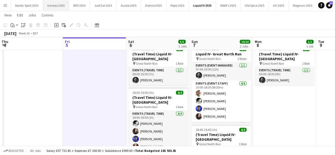
click at [54, 4] on button "Genesis 2025 Close" at bounding box center [56, 5] width 26 height 10
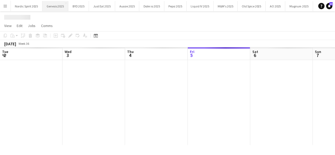
scroll to position [0, 127]
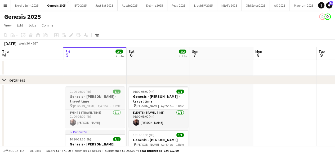
click at [95, 90] on div "01:00-05:00 (4h) 1/1" at bounding box center [94, 92] width 59 height 4
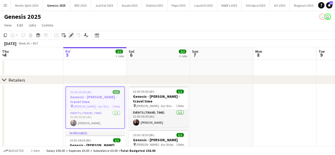
click at [72, 35] on icon at bounding box center [71, 35] width 3 height 3
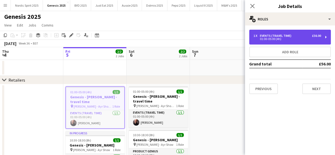
click at [285, 34] on div "Events (Travel Time)" at bounding box center [277, 36] width 34 height 4
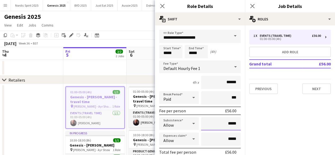
click at [226, 124] on input "*****" at bounding box center [221, 123] width 40 height 13
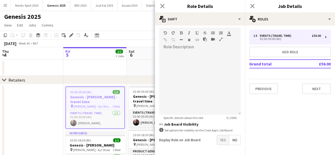
scroll to position [177, 0]
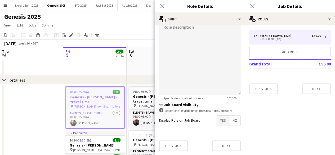
type input "******"
click at [238, 148] on form "**********" at bounding box center [200, 4] width 90 height 302
click at [233, 147] on button "Next" at bounding box center [226, 145] width 29 height 11
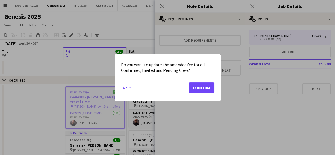
scroll to position [0, 0]
click at [208, 86] on button "Confirm" at bounding box center [201, 87] width 25 height 11
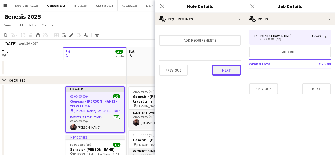
click at [226, 71] on button "Next" at bounding box center [226, 70] width 29 height 11
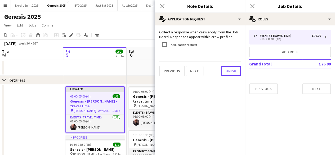
click at [226, 71] on button "Finish" at bounding box center [231, 71] width 20 height 11
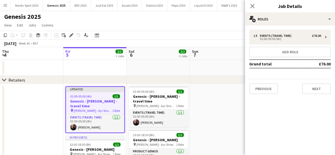
click at [212, 88] on app-date-cell at bounding box center [221, 137] width 63 height 107
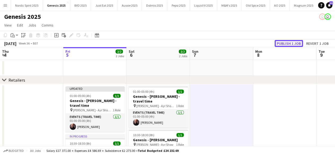
click at [279, 43] on button "Publish 1 job" at bounding box center [289, 43] width 28 height 7
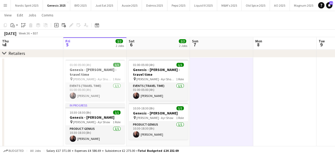
scroll to position [26, 0]
click at [99, 68] on h3 "Genesis - Arnold Clark - travel time" at bounding box center [94, 73] width 59 height 10
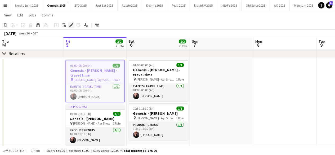
click at [71, 25] on icon at bounding box center [71, 25] width 3 height 3
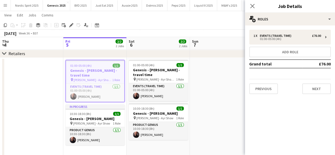
drag, startPoint x: 323, startPoint y: 28, endPoint x: 323, endPoint y: 32, distance: 3.2
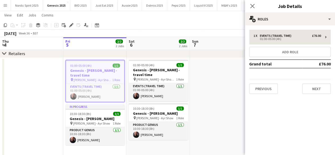
click at [323, 29] on div "1 x Events (Travel Time) £76.00 01:00-05:00 (4h) Add role Grand total £76.00 Pr…" at bounding box center [290, 61] width 90 height 73
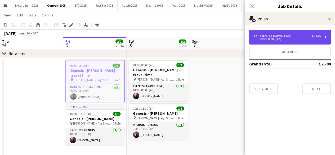
click at [323, 35] on div "1 x Events (Travel Time) £76.00 01:00-05:00 (4h)" at bounding box center [290, 37] width 82 height 15
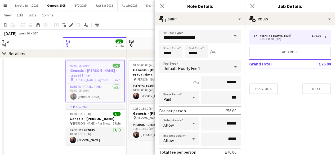
click at [226, 123] on input "******" at bounding box center [221, 123] width 40 height 13
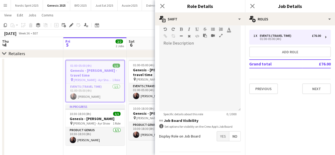
scroll to position [177, 0]
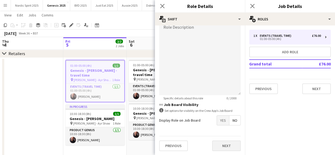
type input "*****"
click at [222, 148] on button "Next" at bounding box center [226, 145] width 29 height 11
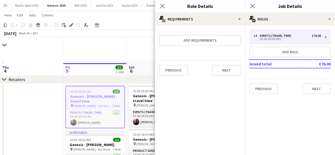
scroll to position [0, 0]
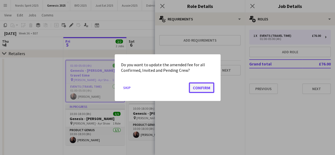
click at [210, 91] on button "Confirm" at bounding box center [201, 87] width 25 height 11
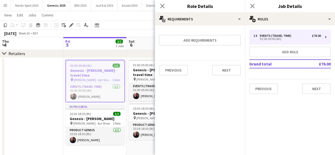
scroll to position [26, 0]
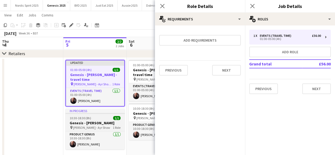
click at [103, 119] on div "10:30-18:30 (8h) 1/1" at bounding box center [94, 118] width 59 height 4
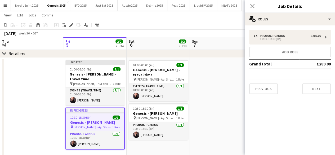
click at [233, 80] on app-date-cell at bounding box center [221, 111] width 63 height 107
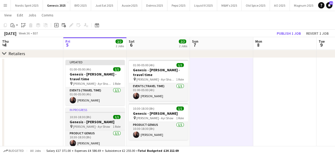
click at [97, 116] on div "10:30-18:30 (8h) 1/1" at bounding box center [94, 117] width 59 height 4
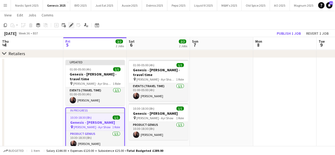
click at [69, 27] on icon "Edit" at bounding box center [71, 25] width 4 height 4
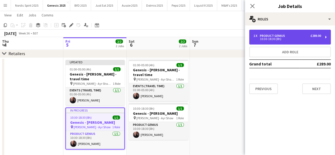
click at [297, 33] on div "1 x Product Genius £289.00 10:30-18:30 (8h)" at bounding box center [290, 37] width 82 height 15
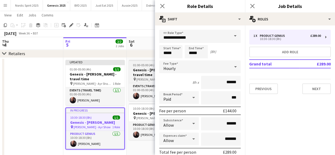
click at [146, 65] on span "01:00-05:00 (4h)" at bounding box center [143, 65] width 21 height 4
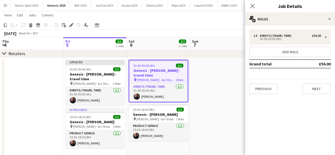
click at [218, 96] on app-date-cell at bounding box center [221, 111] width 63 height 107
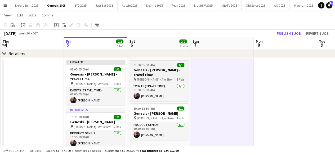
click at [150, 61] on app-job-card "01:00-05:00 (4h) 1/1 Genesis - Arnold Clark - travel time pin Arnold Clark - Ay…" at bounding box center [158, 80] width 59 height 41
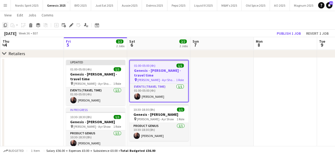
click at [6, 28] on div "Copy" at bounding box center [5, 25] width 6 height 6
click at [5, 24] on icon "Copy" at bounding box center [5, 25] width 4 height 4
click at [39, 81] on app-date-cell at bounding box center [32, 111] width 63 height 107
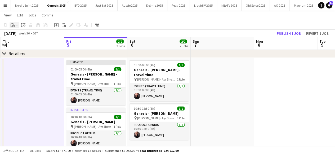
click at [16, 25] on div "Paste" at bounding box center [13, 25] width 6 height 6
click at [25, 45] on link "Paste with crew Ctrl+Shift+V" at bounding box center [39, 44] width 50 height 5
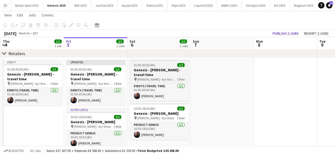
click at [142, 66] on span "01:00-05:00 (4h)" at bounding box center [144, 65] width 21 height 4
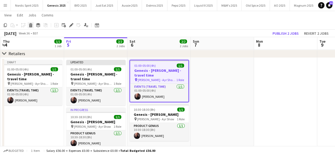
click at [29, 27] on icon "Delete" at bounding box center [31, 25] width 4 height 4
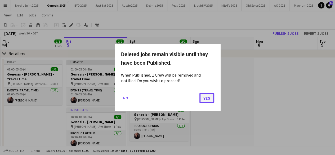
click at [212, 98] on button "Yes" at bounding box center [207, 98] width 15 height 11
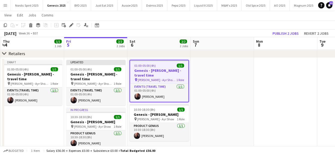
scroll to position [26, 0]
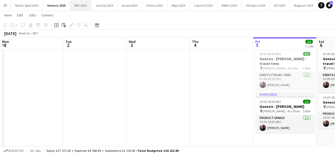
scroll to position [0, 182]
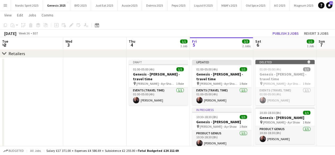
scroll to position [0, 126]
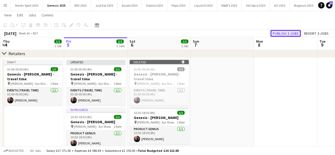
click at [276, 34] on button "Publish 3 jobs" at bounding box center [286, 33] width 30 height 7
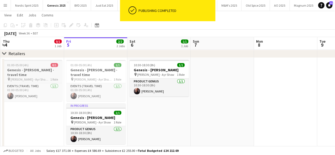
click at [42, 68] on h3 "Genesis - [PERSON_NAME] - travel time" at bounding box center [32, 73] width 59 height 10
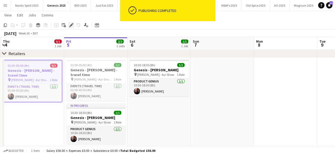
click at [70, 26] on icon at bounding box center [71, 25] width 3 height 3
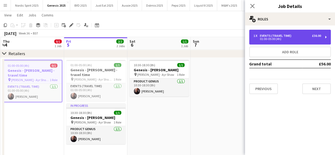
click at [307, 40] on div "01:00-05:00 (4h)" at bounding box center [288, 39] width 68 height 3
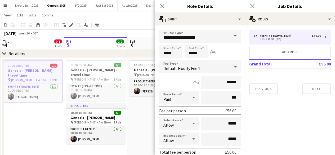
click at [225, 124] on input "*****" at bounding box center [221, 123] width 40 height 13
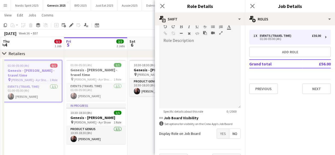
scroll to position [177, 0]
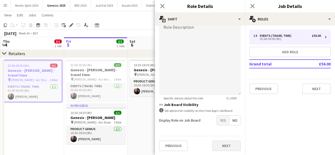
type input "******"
click at [229, 148] on button "Next" at bounding box center [226, 145] width 29 height 11
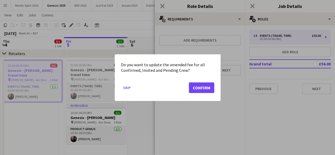
scroll to position [0, 0]
click at [200, 85] on button "Confirm" at bounding box center [201, 87] width 25 height 11
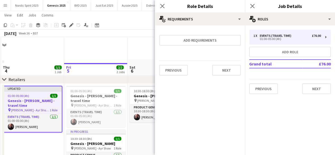
scroll to position [26, 0]
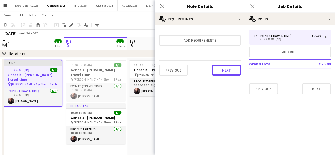
click at [217, 74] on button "Next" at bounding box center [226, 70] width 29 height 11
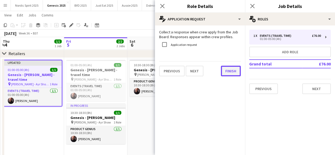
click at [233, 71] on button "Finish" at bounding box center [231, 71] width 20 height 11
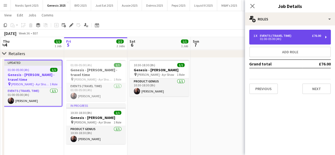
click at [303, 36] on div "1 x Events (Travel Time) £76.00" at bounding box center [288, 36] width 68 height 4
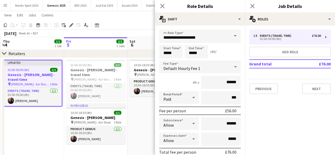
click at [135, 126] on app-date-cell "10:30-18:30 (8h) 1/1 Genesis - Arnold Clark pin Arnold Clark - Ayr Show 1 Role …" at bounding box center [159, 109] width 63 height 103
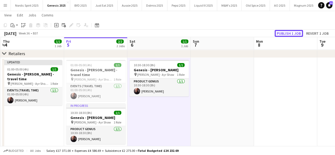
click at [282, 34] on button "Publish 1 job" at bounding box center [289, 33] width 28 height 7
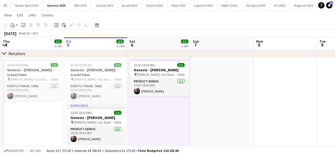
click at [3, 4] on app-icon "Menu" at bounding box center [5, 5] width 4 height 4
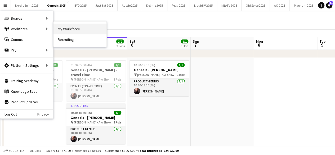
click at [67, 29] on link "My Workforce" at bounding box center [80, 29] width 53 height 11
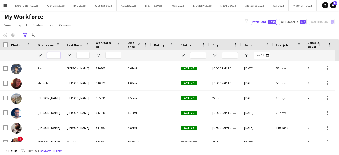
click at [54, 54] on input "First Name Filter Input" at bounding box center [53, 55] width 13 height 6
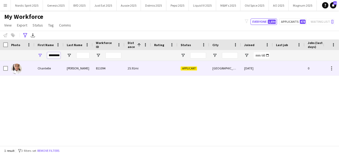
type input "*********"
click at [16, 68] on img at bounding box center [16, 69] width 11 height 11
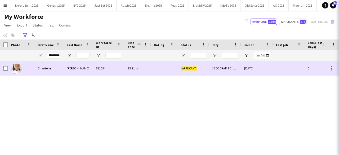
scroll to position [0, 0]
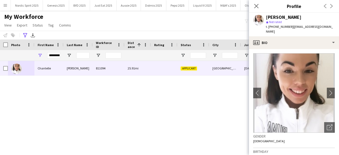
click at [332, 87] on app-crew-profile-bio "chevron-left chevron-right Open photos pop-in Gender Female Birthday 21-02-1991…" at bounding box center [294, 102] width 90 height 106
click at [328, 90] on app-icon "chevron-right" at bounding box center [331, 93] width 8 height 6
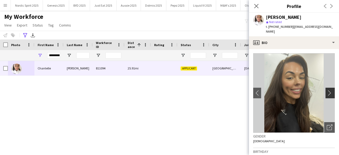
click at [328, 90] on app-icon "chevron-right" at bounding box center [331, 93] width 8 height 6
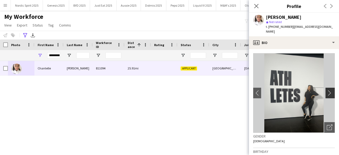
click at [328, 90] on app-icon "chevron-right" at bounding box center [331, 93] width 8 height 6
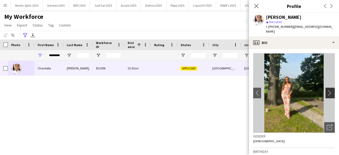
click at [328, 90] on app-icon "chevron-right" at bounding box center [331, 93] width 8 height 6
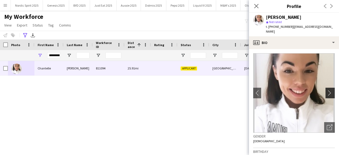
click at [328, 90] on app-icon "chevron-right" at bounding box center [331, 93] width 8 height 6
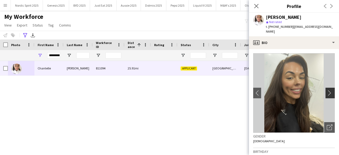
click at [328, 90] on app-icon "chevron-right" at bounding box center [331, 93] width 8 height 6
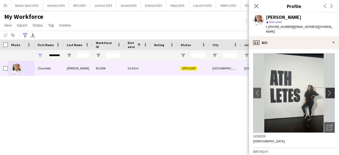
click at [328, 90] on app-icon "chevron-right" at bounding box center [331, 93] width 8 height 6
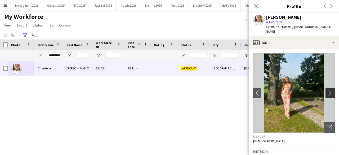
click at [328, 90] on app-icon "chevron-right" at bounding box center [331, 93] width 8 height 6
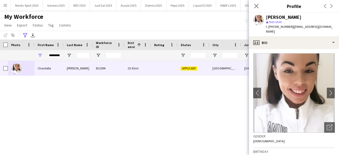
click at [200, 102] on div "Chantelle Archer 811094 25.91mi Applicant Manchester 30-01-2024 0 chantellela@h…" at bounding box center [161, 101] width 323 height 81
click at [256, 8] on icon "Close pop-in" at bounding box center [256, 5] width 5 height 5
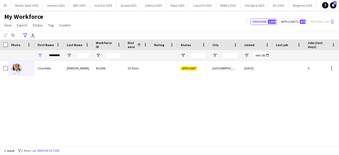
click at [6, 7] on app-icon "Menu" at bounding box center [5, 5] width 4 height 4
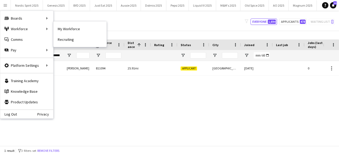
drag, startPoint x: 64, startPoint y: 28, endPoint x: 6, endPoint y: 6, distance: 62.4
click at [64, 28] on link "My Workforce" at bounding box center [80, 29] width 53 height 11
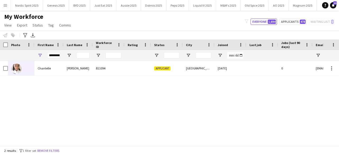
click at [6, 6] on app-icon "Menu" at bounding box center [5, 5] width 4 height 4
type input "**********"
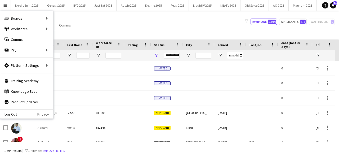
click at [6, 7] on app-icon "Menu" at bounding box center [5, 5] width 4 height 4
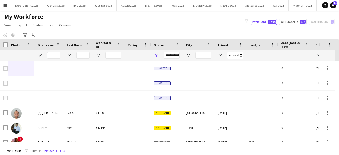
type input "*********"
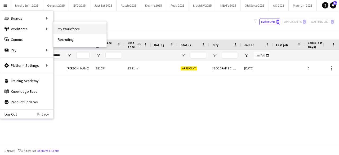
click at [63, 28] on link "My Workforce" at bounding box center [80, 29] width 53 height 11
type input "**********"
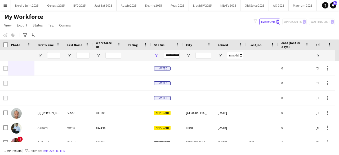
type input "*********"
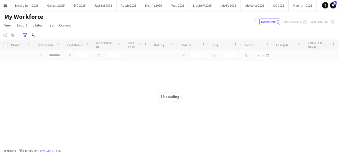
click at [7, 6] on button "Menu" at bounding box center [5, 5] width 11 height 11
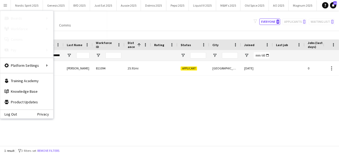
click at [67, 26] on link "All jobs" at bounding box center [80, 29] width 53 height 11
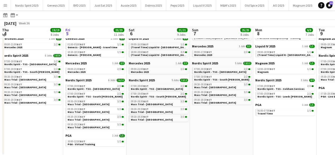
scroll to position [38, 0]
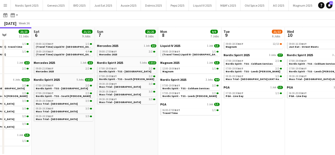
drag, startPoint x: 319, startPoint y: 112, endPoint x: 224, endPoint y: 124, distance: 95.7
click at [224, 124] on app-calendar-viewport "Tue 2 11/11 4 Jobs Wed 3 12/12 4 Jobs Thu 4 19/19 8 Jobs Fri 5 23/23 11 Jobs Sa…" at bounding box center [167, 71] width 335 height 167
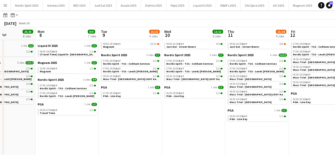
drag, startPoint x: 234, startPoint y: 124, endPoint x: 205, endPoint y: 125, distance: 29.2
click at [129, 133] on app-calendar-viewport "Thu 4 19/19 8 Jobs Fri 5 23/23 11 Jobs Sat 6 21/21 9 Jobs Sun 7 25/25 8 Jobs Mo…" at bounding box center [167, 71] width 335 height 167
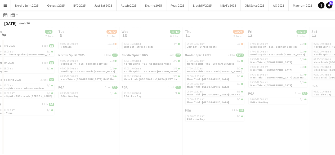
drag, startPoint x: 203, startPoint y: 126, endPoint x: 169, endPoint y: 125, distance: 33.4
click at [143, 129] on app-all-jobs "All Jobs Date picker SEP 2025 SEP 2025 Monday M Tuesday T Wednesday W Thursday …" at bounding box center [167, 64] width 335 height 182
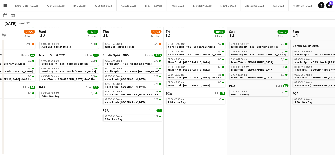
drag, startPoint x: 213, startPoint y: 132, endPoint x: 137, endPoint y: 131, distance: 75.3
click at [137, 131] on app-calendar-viewport "Sat 6 21/21 9 Jobs Sun 7 25/25 8 Jobs Mon 8 9/9 7 Jobs Tue 9 21/22 6 Jobs Wed 1…" at bounding box center [167, 71] width 335 height 167
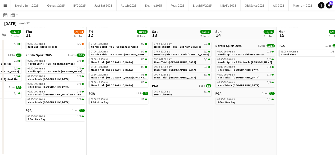
drag, startPoint x: 223, startPoint y: 124, endPoint x: 226, endPoint y: 111, distance: 13.0
click at [157, 120] on app-calendar-viewport "Mon 8 9/9 7 Jobs Tue 9 21/22 6 Jobs Wed 10 13/13 6 Jobs Thu 11 23/24 9 Jobs Fri…" at bounding box center [167, 71] width 335 height 167
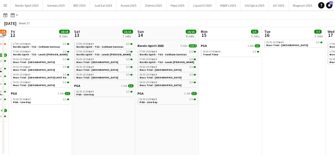
drag, startPoint x: 243, startPoint y: 113, endPoint x: 187, endPoint y: 112, distance: 56.5
click at [175, 114] on app-calendar-viewport "Mon 8 9/9 7 Jobs Tue 9 21/22 6 Jobs Wed 10 13/13 6 Jobs Thu 11 23/24 9 Jobs Fri…" at bounding box center [167, 71] width 335 height 167
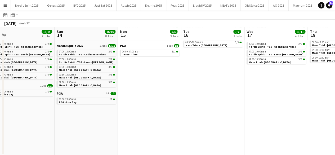
drag, startPoint x: 226, startPoint y: 108, endPoint x: 177, endPoint y: 111, distance: 49.1
click at [137, 118] on app-calendar-viewport "Wed 10 13/13 6 Jobs Thu 11 23/24 9 Jobs Fri 12 18/18 8 Jobs Sat 13 15/15 7 Jobs…" at bounding box center [167, 71] width 335 height 167
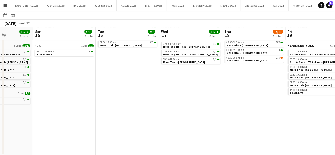
drag, startPoint x: 227, startPoint y: 108, endPoint x: 139, endPoint y: 110, distance: 87.5
click at [139, 110] on app-calendar-viewport "Fri 12 18/18 8 Jobs Sat 13 15/15 7 Jobs Sun 14 16/16 8 Jobs Mon 15 5/5 3 Jobs T…" at bounding box center [167, 71] width 335 height 167
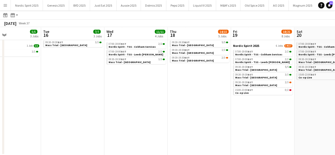
drag, startPoint x: 191, startPoint y: 111, endPoint x: 137, endPoint y: 112, distance: 54.6
click at [137, 112] on app-calendar-viewport "Fri 12 18/18 8 Jobs Sat 13 15/15 7 Jobs Sun 14 16/16 8 Jobs Mon 15 5/5 3 Jobs T…" at bounding box center [167, 71] width 335 height 167
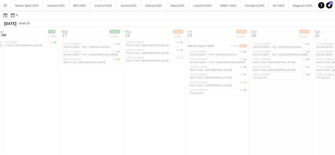
drag, startPoint x: 182, startPoint y: 111, endPoint x: 198, endPoint y: 112, distance: 16.5
click at [150, 110] on app-all-jobs "All Jobs Date picker SEP 2025 SEP 2025 Monday M Tuesday T Wednesday W Thursday …" at bounding box center [167, 64] width 335 height 182
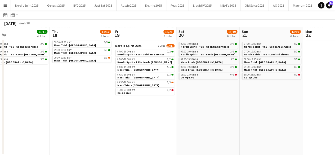
drag, startPoint x: 186, startPoint y: 115, endPoint x: 136, endPoint y: 115, distance: 50.1
click at [136, 115] on app-calendar-viewport "Sun 14 16/16 8 Jobs Mon 15 5/5 3 Jobs Tue 16 7/7 3 Jobs Wed 17 11/11 4 Jobs Thu…" at bounding box center [167, 71] width 335 height 167
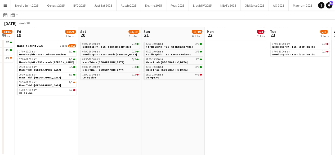
drag, startPoint x: 179, startPoint y: 114, endPoint x: 123, endPoint y: 109, distance: 57.0
click at [123, 109] on app-calendar-viewport "Tue 16 7/7 3 Jobs Wed 17 11/11 4 Jobs Thu 18 14/15 5 Jobs Fri 19 18/21 8 Jobs S…" at bounding box center [167, 71] width 335 height 167
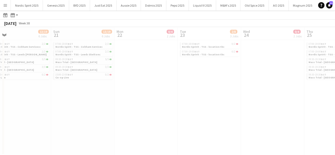
drag, startPoint x: 218, startPoint y: 108, endPoint x: 124, endPoint y: 106, distance: 93.3
click at [111, 105] on app-all-jobs "All Jobs Date picker SEP 2025 SEP 2025 Monday M Tuesday T Wednesday W Thursday …" at bounding box center [167, 64] width 335 height 182
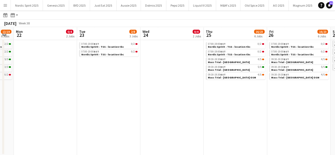
drag, startPoint x: 192, startPoint y: 106, endPoint x: 101, endPoint y: 105, distance: 90.7
click at [90, 106] on app-calendar-viewport "Thu 18 14/15 5 Jobs Fri 19 18/21 8 Jobs Sat 20 13/19 6 Jobs Sun 21 13/19 6 Jobs…" at bounding box center [167, 71] width 335 height 167
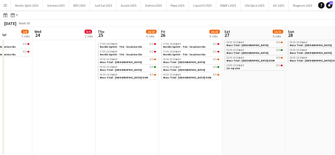
drag, startPoint x: 192, startPoint y: 105, endPoint x: 117, endPoint y: 102, distance: 75.9
click at [85, 105] on app-calendar-viewport "Sat 20 13/19 6 Jobs Sun 21 13/19 6 Jobs Mon 22 0/4 2 Jobs Tue 23 2/8 3 Jobs Wed…" at bounding box center [167, 71] width 335 height 167
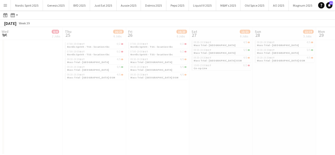
drag, startPoint x: 200, startPoint y: 111, endPoint x: 102, endPoint y: 106, distance: 98.7
click at [98, 107] on app-all-jobs "All Jobs Date picker SEP 2025 SEP 2025 Monday M Tuesday T Wednesday W Thursday …" at bounding box center [167, 64] width 335 height 182
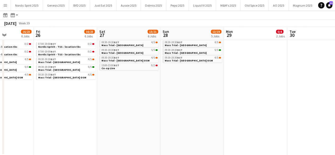
drag, startPoint x: 196, startPoint y: 105, endPoint x: 147, endPoint y: 99, distance: 49.9
click at [118, 101] on app-calendar-viewport "Mon 22 0/4 2 Jobs Tue 23 2/8 3 Jobs Wed 24 0/4 2 Jobs Thu 25 16/23 6 Jobs Fri 2…" at bounding box center [167, 71] width 335 height 167
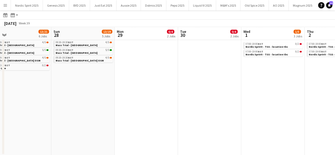
drag, startPoint x: 225, startPoint y: 100, endPoint x: 148, endPoint y: 98, distance: 76.9
click at [102, 96] on app-calendar-viewport "Wed 24 0/4 2 Jobs Thu 25 16/23 6 Jobs Fri 26 16/23 6 Jobs Sat 27 13/21 6 Jobs S…" at bounding box center [167, 71] width 335 height 167
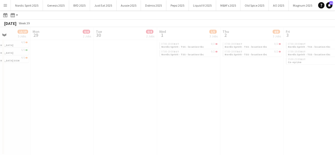
drag, startPoint x: 185, startPoint y: 104, endPoint x: 154, endPoint y: 98, distance: 31.9
click at [98, 98] on app-all-jobs "All Jobs Date picker SEP 2025 SEP 2025 Monday M Tuesday T Wednesday W Thursday …" at bounding box center [167, 64] width 335 height 182
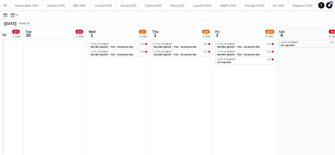
drag, startPoint x: 183, startPoint y: 99, endPoint x: 140, endPoint y: 95, distance: 43.1
click at [126, 96] on app-calendar-viewport "Fri 26 16/23 6 Jobs Sat 27 13/21 6 Jobs Sun 28 13/19 5 Jobs Mon 29 0/4 2 Jobs T…" at bounding box center [167, 71] width 335 height 167
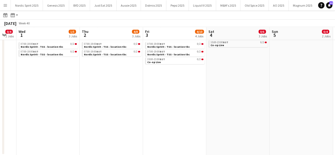
drag, startPoint x: 208, startPoint y: 105, endPoint x: 117, endPoint y: 96, distance: 91.1
click at [117, 96] on app-calendar-viewport "Sun 28 13/19 5 Jobs Mon 29 0/4 2 Jobs Tue 30 0/4 2 Jobs Wed 1 1/5 3 Jobs Thu 2 …" at bounding box center [167, 71] width 335 height 167
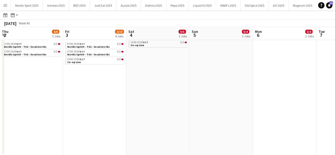
drag, startPoint x: 191, startPoint y: 96, endPoint x: 132, endPoint y: 97, distance: 59.4
click at [115, 98] on app-calendar-viewport "Mon 29 0/4 2 Jobs Tue 30 0/4 2 Jobs Wed 1 1/5 3 Jobs Thu 2 4/8 3 Jobs Fri 3 4/1…" at bounding box center [167, 71] width 335 height 167
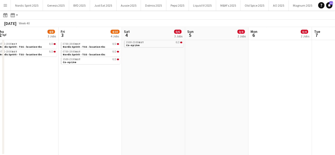
scroll to position [0, 135]
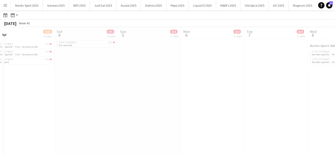
drag, startPoint x: 205, startPoint y: 100, endPoint x: 135, endPoint y: 97, distance: 69.8
click at [126, 98] on app-all-jobs "All Jobs Date picker SEP 2025 SEP 2025 Monday M Tuesday T Wednesday W Thursday …" at bounding box center [167, 64] width 335 height 182
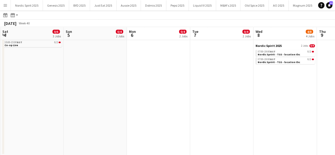
drag, startPoint x: 196, startPoint y: 98, endPoint x: 142, endPoint y: 95, distance: 54.9
click at [142, 95] on app-calendar-viewport "Wed 1 1/5 3 Jobs Thu 2 4/8 3 Jobs Fri 3 4/10 4 Jobs Sat 4 0/6 3 Jobs Sun 5 0/4 …" at bounding box center [167, 71] width 335 height 167
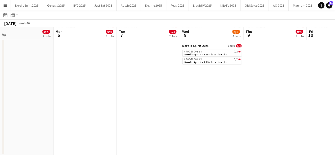
drag, startPoint x: 146, startPoint y: 102, endPoint x: 73, endPoint y: 107, distance: 73.1
click at [73, 107] on app-calendar-viewport "Thu 2 4/8 3 Jobs Fri 3 4/10 4 Jobs Sat 4 0/6 3 Jobs Sun 5 0/4 2 Jobs Mon 6 0/4 …" at bounding box center [167, 71] width 335 height 167
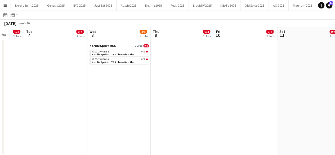
drag, startPoint x: 193, startPoint y: 100, endPoint x: 160, endPoint y: 89, distance: 34.5
click at [108, 89] on app-calendar-viewport "Sat 4 0/6 3 Jobs Sun 5 0/4 2 Jobs Mon 6 0/4 2 Jobs Tue 7 0/4 2 Jobs Wed 8 4/8 4…" at bounding box center [167, 71] width 335 height 167
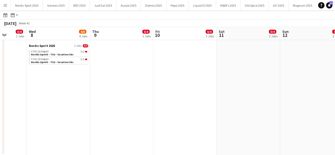
scroll to position [0, 128]
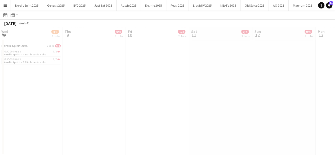
drag, startPoint x: 199, startPoint y: 98, endPoint x: 111, endPoint y: 94, distance: 87.8
click at [106, 94] on app-all-jobs "All Jobs Date picker SEP 2025 SEP 2025 Monday M Tuesday T Wednesday W Thursday …" at bounding box center [167, 64] width 335 height 182
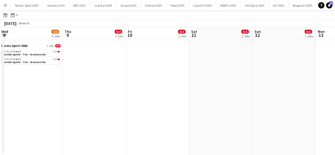
drag, startPoint x: 187, startPoint y: 105, endPoint x: 111, endPoint y: 99, distance: 76.6
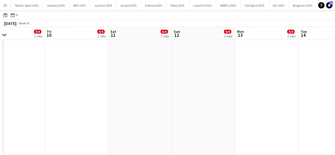
drag, startPoint x: 196, startPoint y: 106, endPoint x: 115, endPoint y: 107, distance: 81.1
click at [115, 107] on app-calendar-viewport "Mon 6 0/4 2 Jobs Tue 7 0/4 2 Jobs Wed 8 4/8 4 Jobs Thu 9 0/4 2 Jobs Fri 10 0/4 …" at bounding box center [167, 71] width 335 height 167
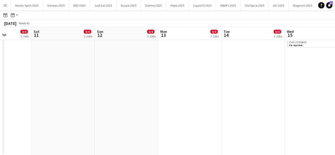
drag, startPoint x: 194, startPoint y: 109, endPoint x: 117, endPoint y: 110, distance: 76.9
click at [117, 110] on app-calendar-viewport "Wed 8 4/8 4 Jobs Thu 9 0/4 2 Jobs Fri 10 0/4 2 Jobs Sat 11 0/4 2 Jobs Sun 12 0/…" at bounding box center [167, 71] width 335 height 167
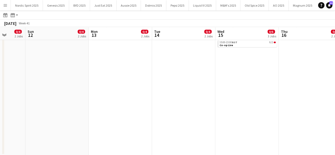
drag
click at [119, 104] on app-calendar-viewport "Wed 8 4/8 4 Jobs Thu 9 0/4 2 Jobs Fri 10 0/4 2 Jobs Sat 11 0/4 2 Jobs Sun 12 0/…" at bounding box center [167, 71] width 335 height 167
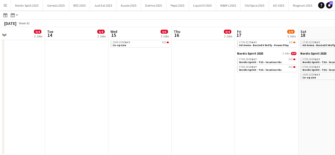
scroll to position [0, 210]
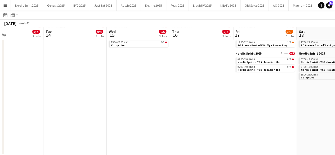
click at [100, 101] on app-calendar-viewport "Fri 10 0/4 2 Jobs Sat 11 0/4 2 Jobs Sun 12 0/4 2 Jobs Mon 13 0/4 2 Jobs Tue 14 …" at bounding box center [167, 71] width 335 height 167
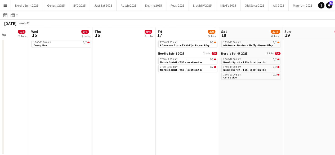
click at [21, 107] on app-calendar-viewport "Sun 12 0/4 2 Jobs Mon 13 0/4 2 Jobs Tue 14 0/4 2 Jobs Wed 15 0/6 3 Jobs Thu 16 …" at bounding box center [167, 71] width 335 height 167
drag, startPoint x: 161, startPoint y: 73, endPoint x: 221, endPoint y: 78, distance: 60.1
click at [221, 78] on app-calendar-viewport "Sun 12 0/4 2 Jobs Mon 13 0/4 2 Jobs Tue 14 0/4 2 Jobs Wed 15 0/6 3 Jobs Thu 16 …" at bounding box center [167, 71] width 335 height 167
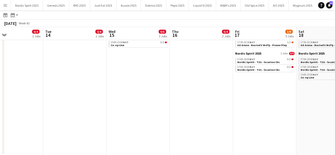
click at [206, 83] on app-calendar-viewport "Sat 11 0/4 2 Jobs Sun 12 0/4 2 Jobs Mon 13 0/4 2 Jobs Tue 14 0/4 2 Jobs Wed 15 …" at bounding box center [167, 71] width 335 height 167
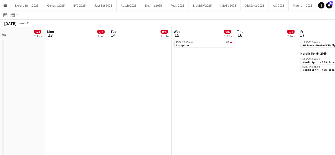
scroll to position [0, 144]
drag, startPoint x: 46, startPoint y: 32, endPoint x: 47, endPoint y: 48, distance: 16.2
click at [47, 48] on app-calendar-viewport "Fri 10 0/4 2 Jobs Sat 11 0/4 2 Jobs Sun 12 0/4 2 Jobs Mon 13 0/4 2 Jobs Tue 14 …" at bounding box center [167, 71] width 335 height 167
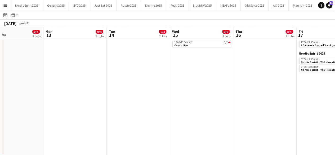
drag, startPoint x: 48, startPoint y: 31, endPoint x: 46, endPoint y: 33, distance: 3.2
click at [46, 33] on app-calendar-viewport "Fri 10 0/4 2 Jobs Sat 11 0/4 2 Jobs Sun 12 0/4 2 Jobs Mon 13 0/4 2 Jobs Tue 14 …" at bounding box center [167, 71] width 335 height 167
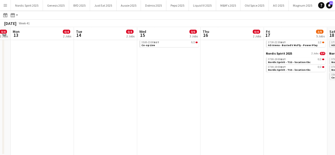
scroll to position [0, 180]
drag, startPoint x: 66, startPoint y: 49, endPoint x: 32, endPoint y: 56, distance: 34.1
click at [32, 56] on app-calendar-viewport "Fri 10 0/4 2 Jobs Sat 11 0/4 2 Jobs Sun 12 0/4 2 Jobs Mon 13 0/4 2 Jobs Tue 14 …" at bounding box center [167, 71] width 335 height 167
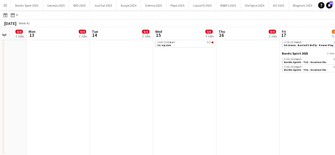
drag, startPoint x: 113, startPoint y: 57, endPoint x: 123, endPoint y: 65, distance: 12.8
click at [128, 65] on app-calendar-viewport "Fri 10 0/4 2 Jobs Sat 11 0/4 2 Jobs Sun 12 0/4 2 Jobs Mon 13 0/4 2 Jobs Tue 14 …" at bounding box center [167, 71] width 335 height 167
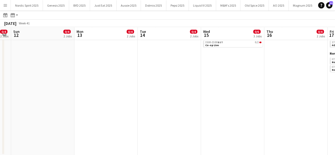
drag, startPoint x: 104, startPoint y: 68, endPoint x: 125, endPoint y: 71, distance: 20.4
click at [126, 70] on app-calendar-viewport "Fri 10 0/4 2 Jobs Sat 11 0/4 2 Jobs Sun 12 0/4 2 Jobs Mon 13 0/4 2 Jobs Tue 14 …" at bounding box center [167, 71] width 335 height 167
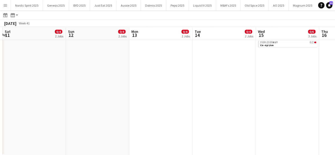
drag, startPoint x: 67, startPoint y: 71, endPoint x: 122, endPoint y: 67, distance: 54.8
click at [122, 67] on app-calendar-viewport "Thu 9 0/4 2 Jobs Fri 10 0/4 2 Jobs Sat 11 0/4 2 Jobs Sun 12 0/4 2 Jobs Mon 13 0…" at bounding box center [167, 71] width 335 height 167
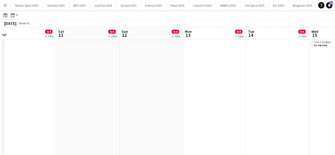
drag, startPoint x: 59, startPoint y: 70, endPoint x: 113, endPoint y: 68, distance: 54.6
click at [113, 68] on app-calendar-viewport "Wed 8 4/8 4 Jobs Thu 9 0/4 2 Jobs Fri 10 0/4 2 Jobs Sat 11 0/4 2 Jobs Sun 12 0/…" at bounding box center [167, 71] width 335 height 167
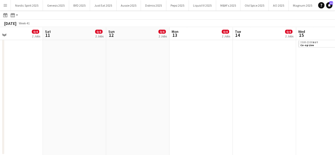
drag, startPoint x: 72, startPoint y: 61, endPoint x: 106, endPoint y: 62, distance: 33.2
click at [106, 62] on app-calendar-viewport "Wed 8 4/8 4 Jobs Thu 9 0/4 2 Jobs Fri 10 0/4 2 Jobs Sat 11 0/4 2 Jobs Sun 12 0/…" at bounding box center [167, 71] width 335 height 167
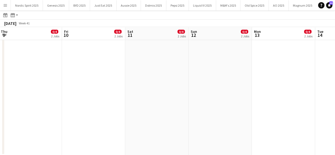
drag, startPoint x: 64, startPoint y: 62, endPoint x: 80, endPoint y: 64, distance: 16.3
click at [80, 64] on app-calendar-viewport "Tue 7 0/4 2 Jobs Wed 8 4/8 4 Jobs Thu 9 0/4 2 Jobs Fri 10 0/4 2 Jobs Sat 11 0/4…" at bounding box center [167, 71] width 335 height 167
click at [5, 4] on app-icon "Menu" at bounding box center [5, 5] width 4 height 4
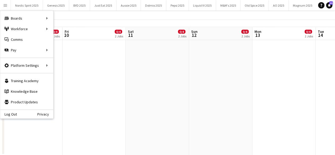
click at [77, 60] on app-date-cell "Nordic Spirit 2025 2 Jobs 0/4 07:00-19:00 BST 0/2 Nordic Spririt - TSS - locati…" at bounding box center [94, 86] width 63 height 138
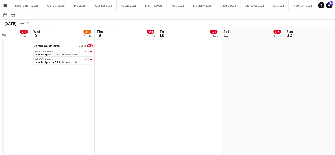
scroll to position [0, 158]
drag, startPoint x: 77, startPoint y: 60, endPoint x: 174, endPoint y: 100, distance: 104.6
click at [174, 100] on app-calendar-viewport "Sun 5 0/4 2 Jobs Mon 6 0/4 2 Jobs Tue 7 0/4 2 Jobs Wed 8 4/8 4 Jobs Thu 9 0/4 2…" at bounding box center [167, 71] width 335 height 167
click at [10, 5] on button "Menu" at bounding box center [5, 5] width 11 height 11
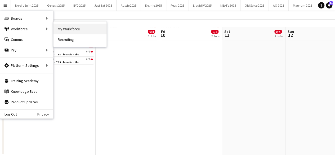
click at [60, 29] on link "My Workforce" at bounding box center [80, 29] width 53 height 11
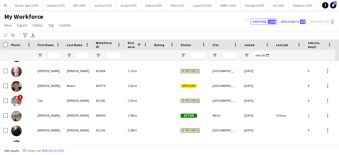
scroll to position [134, 0]
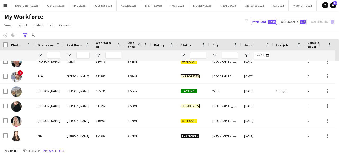
click at [6, 6] on app-icon "Menu" at bounding box center [5, 5] width 4 height 4
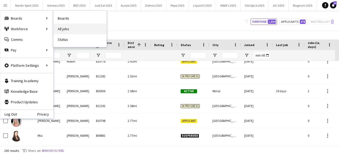
click at [61, 28] on link "All jobs" at bounding box center [80, 29] width 53 height 11
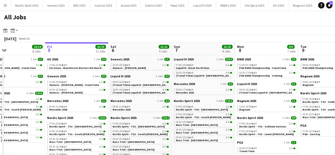
scroll to position [0, 146]
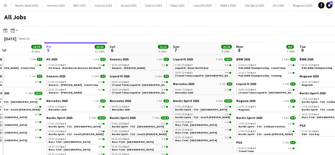
drag, startPoint x: 213, startPoint y: 144, endPoint x: 194, endPoint y: 147, distance: 19.3
click at [194, 147] on app-calendar-viewport "Tue 2 11/11 4 Jobs Wed 3 12/12 4 Jobs Thu 4 19/19 8 Jobs Fri 5 23/23 11 Jobs Sa…" at bounding box center [167, 117] width 335 height 151
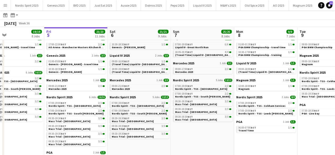
scroll to position [21, 0]
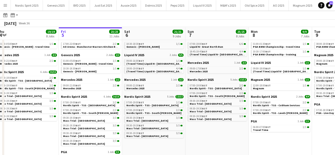
drag, startPoint x: 210, startPoint y: 132, endPoint x: 226, endPoint y: 133, distance: 15.1
click at [226, 132] on app-calendar-viewport "Tue 2 11/11 4 Jobs Wed 3 12/12 4 Jobs Thu 4 19/19 8 Jobs Fri 5 23/23 11 Jobs Sa…" at bounding box center [167, 88] width 335 height 167
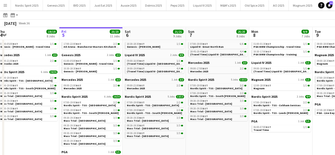
click at [275, 136] on app-date-cell "BMW 2025 2 Jobs 2/2 01:00-01:30 BST 1/1 PGA BMW Championship - travel time 10:3…" at bounding box center [280, 103] width 63 height 138
click at [8, 6] on button "Menu" at bounding box center [5, 5] width 11 height 11
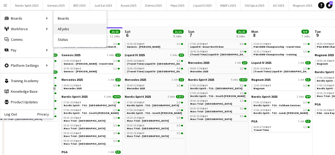
click at [65, 26] on link "All jobs" at bounding box center [80, 29] width 53 height 11
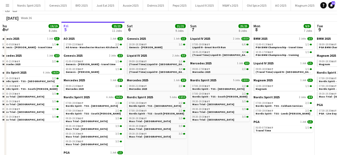
scroll to position [0, 0]
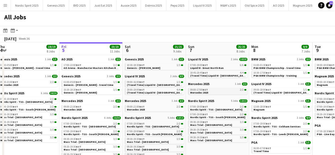
click at [213, 91] on link "09:00-17:00 BST 2/2 Mercedes 2025" at bounding box center [218, 91] width 56 height 6
click at [23, 9] on button "Nordic Spirit 2025 Close" at bounding box center [27, 5] width 32 height 10
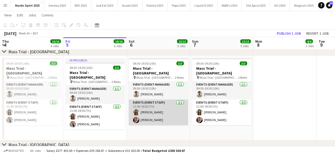
scroll to position [0, 127]
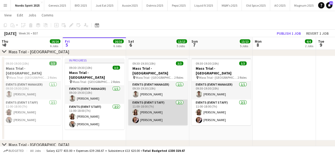
click at [136, 119] on app-user-avatar at bounding box center [136, 120] width 6 height 6
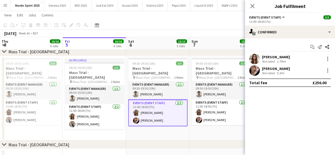
click at [256, 69] on app-user-avatar at bounding box center [254, 70] width 11 height 11
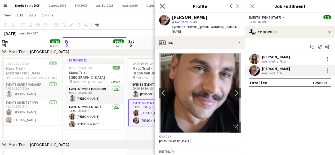
click at [163, 4] on icon "Close pop-in" at bounding box center [162, 5] width 5 height 5
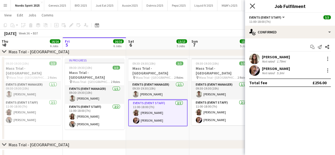
click at [253, 8] on icon "Close pop-in" at bounding box center [252, 5] width 5 height 5
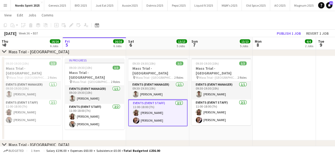
click at [183, 18] on app-page-menu "View Day view expanded Day view collapsed Month view Date picker Jump to [DATE]…" at bounding box center [167, 16] width 335 height 10
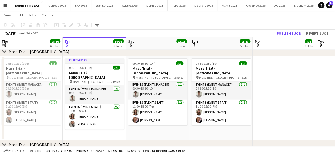
click at [134, 26] on app-toolbar "Copy Paste Paste Ctrl+V Paste with crew Ctrl+Shift+V Paste linked Job [GEOGRAPH…" at bounding box center [167, 25] width 335 height 9
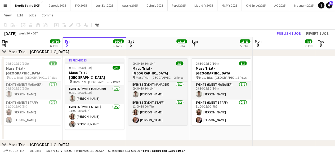
click at [160, 62] on div "09:30-19:30 (10h) 3/3" at bounding box center [157, 64] width 59 height 4
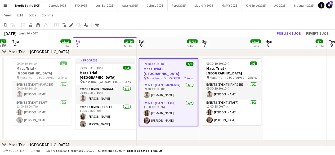
scroll to position [0, 179]
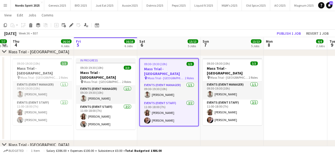
drag, startPoint x: 290, startPoint y: 71, endPoint x: 302, endPoint y: 96, distance: 27.4
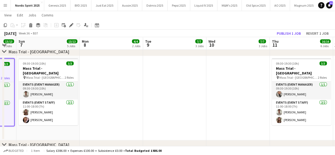
scroll to position [0, 239]
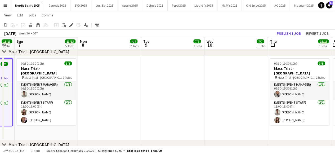
drag, startPoint x: 289, startPoint y: 89, endPoint x: 103, endPoint y: 111, distance: 187.4
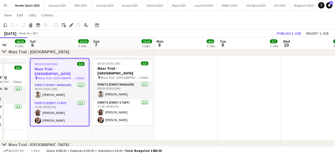
scroll to position [0, 151]
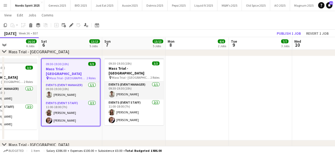
drag, startPoint x: 107, startPoint y: 111, endPoint x: 191, endPoint y: 112, distance: 84.0
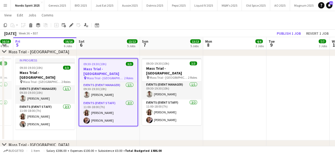
scroll to position [0, 113]
drag, startPoint x: 49, startPoint y: 133, endPoint x: 87, endPoint y: 134, distance: 37.9
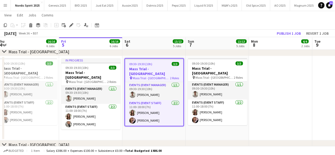
drag, startPoint x: 87, startPoint y: 134, endPoint x: 133, endPoint y: 134, distance: 46.7
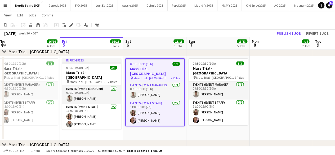
click at [6, 5] on app-icon "Menu" at bounding box center [5, 5] width 4 height 4
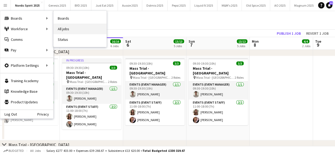
click at [69, 29] on link "All jobs" at bounding box center [80, 29] width 53 height 11
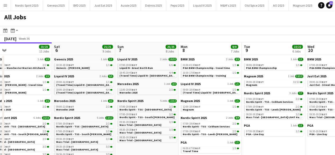
scroll to position [0, 203]
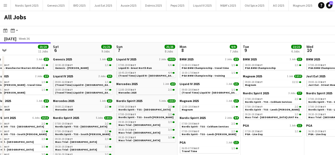
drag, startPoint x: 284, startPoint y: 81, endPoint x: 208, endPoint y: 87, distance: 76.1
click at [208, 87] on app-calendar-viewport "Tue 2 11/11 4 Jobs Wed 3 12/12 4 Jobs Thu 4 19/19 8 Jobs Fri 5 23/23 11 Jobs Sa…" at bounding box center [167, 117] width 335 height 151
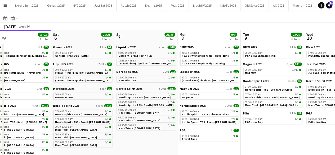
scroll to position [14, 0]
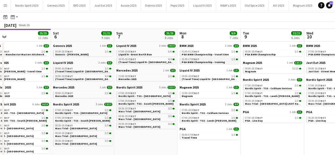
click at [215, 60] on div "10:30-17:00 BST 1/1" at bounding box center [210, 59] width 56 height 3
click at [80, 128] on span "Mass Trial - [GEOGRAPHIC_DATA]" at bounding box center [76, 128] width 42 height 3
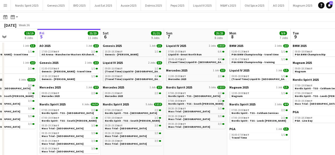
scroll to position [0, 152]
drag, startPoint x: 129, startPoint y: 134, endPoint x: 179, endPoint y: 137, distance: 50.2
click at [179, 137] on app-calendar-viewport "Tue 2 11/11 4 Jobs Wed 3 12/12 4 Jobs Thu 4 19/19 8 Jobs Fri 5 23/23 11 Jobs Sa…" at bounding box center [167, 104] width 335 height 151
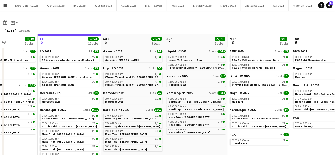
scroll to position [0, 0]
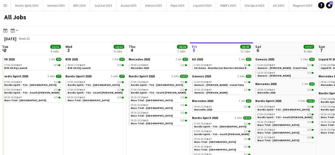
scroll to position [0, 127]
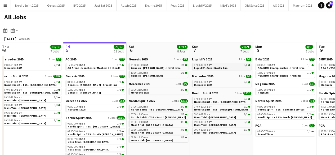
click at [204, 69] on span "Liquid IV- Great North Run" at bounding box center [210, 67] width 33 height 3
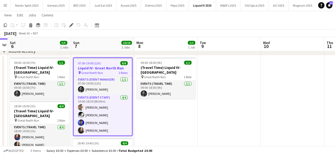
scroll to position [78, 0]
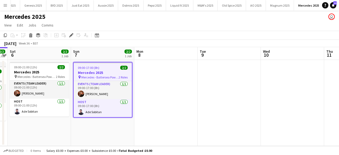
click at [91, 67] on span "09:00-17:00 (8h)" at bounding box center [88, 68] width 21 height 4
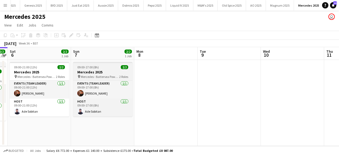
click at [91, 67] on span "09:00-17:00 (8h)" at bounding box center [87, 67] width 21 height 4
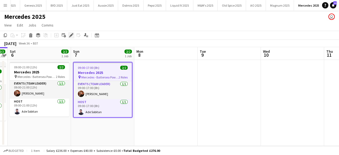
click at [68, 37] on div "Edit" at bounding box center [71, 35] width 6 height 6
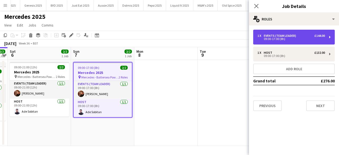
click at [273, 33] on div "1 x Events (Team Leader) £144.00 09:00-17:00 (8h)" at bounding box center [294, 37] width 82 height 15
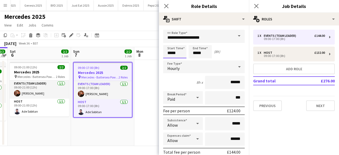
click at [183, 55] on input "*****" at bounding box center [174, 51] width 23 height 13
click at [170, 44] on div at bounding box center [169, 42] width 11 height 5
type input "*****"
click at [170, 44] on div at bounding box center [169, 42] width 11 height 5
click at [207, 53] on input "*****" at bounding box center [200, 51] width 23 height 13
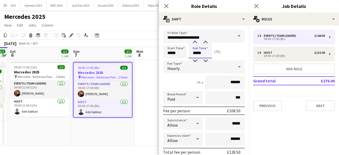
click at [195, 42] on div at bounding box center [195, 42] width 11 height 5
type input "*****"
click at [195, 42] on div at bounding box center [195, 42] width 11 height 5
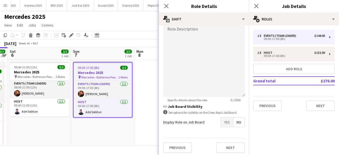
scroll to position [177, 0]
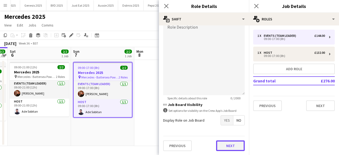
click at [237, 146] on button "Next" at bounding box center [230, 145] width 29 height 11
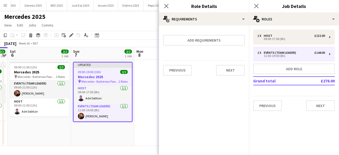
scroll to position [0, 0]
click at [238, 73] on button "Next" at bounding box center [230, 70] width 29 height 11
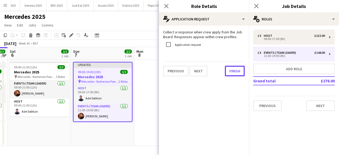
click at [238, 73] on button "Finish" at bounding box center [235, 71] width 20 height 11
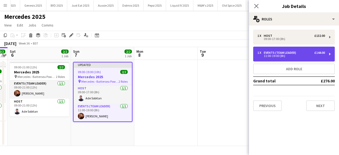
click at [279, 55] on div "11:00-19:00 (8h)" at bounding box center [292, 56] width 68 height 3
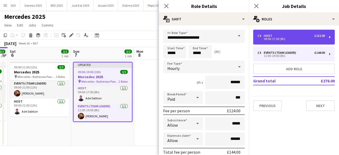
click at [271, 39] on div "09:00-17:00 (8h)" at bounding box center [292, 39] width 68 height 3
type input "****"
type input "*****"
type input "******"
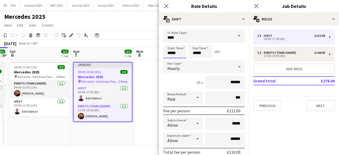
click at [179, 53] on input "*****" at bounding box center [174, 51] width 23 height 13
click at [170, 42] on div at bounding box center [169, 42] width 11 height 5
type input "*****"
click at [169, 42] on div at bounding box center [169, 42] width 11 height 5
click at [208, 52] on input "*****" at bounding box center [200, 51] width 23 height 13
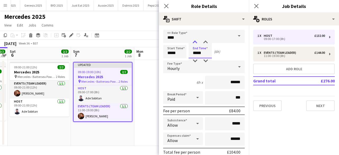
click at [195, 40] on div at bounding box center [195, 42] width 11 height 5
type input "*****"
click at [195, 41] on div at bounding box center [195, 42] width 11 height 5
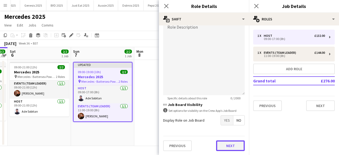
click at [225, 144] on button "Next" at bounding box center [230, 145] width 29 height 11
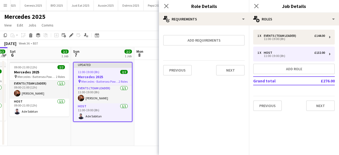
scroll to position [0, 0]
click at [225, 69] on button "Next" at bounding box center [230, 70] width 29 height 11
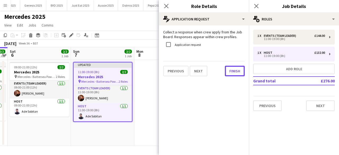
click at [225, 69] on button "Finish" at bounding box center [235, 71] width 20 height 11
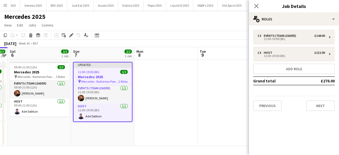
click at [226, 70] on app-date-cell at bounding box center [229, 103] width 63 height 86
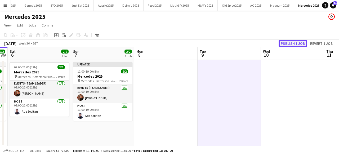
click at [291, 41] on button "Publish 1 job" at bounding box center [293, 43] width 28 height 7
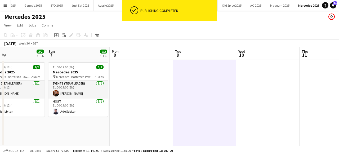
scroll to position [0, 208]
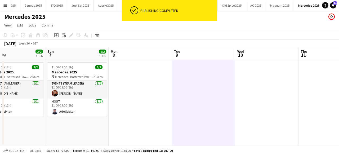
drag, startPoint x: 176, startPoint y: 106, endPoint x: 150, endPoint y: 109, distance: 25.8
click at [150, 109] on app-calendar-viewport "Wed 3 Thu 4 2/2 1 Job Fri 5 2/2 1 Job Sat 6 2/2 1 Job Sun 7 2/2 1 Job Mon 8 Tue…" at bounding box center [169, 96] width 339 height 99
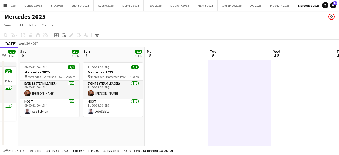
scroll to position [0, 172]
drag, startPoint x: 150, startPoint y: 109, endPoint x: 187, endPoint y: 115, distance: 36.9
click at [187, 115] on app-calendar-viewport "Wed 3 Thu 4 2/2 1 Job Fri 5 2/2 1 Job Sat 6 2/2 1 Job Sun 7 2/2 1 Job Mon 8 Tue…" at bounding box center [169, 96] width 339 height 99
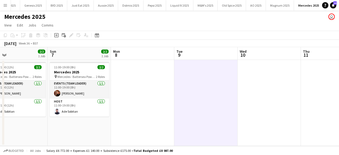
drag, startPoint x: 187, startPoint y: 115, endPoint x: 153, endPoint y: 120, distance: 34.2
click at [153, 120] on app-calendar-viewport "Wed 3 Thu 4 2/2 1 Job Fri 5 2/2 1 Job Sat 6 2/2 1 Job Sun 7 2/2 1 Job Mon 8 Tue…" at bounding box center [169, 96] width 339 height 99
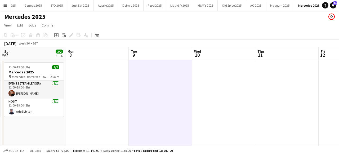
drag, startPoint x: 205, startPoint y: 111, endPoint x: 159, endPoint y: 113, distance: 45.7
click at [159, 113] on app-calendar-viewport "Wed 3 Thu 4 2/2 1 Job Fri 5 2/2 1 Job Sat 6 2/2 1 Job Sun 7 2/2 1 Job Mon 8 Tue…" at bounding box center [169, 96] width 339 height 99
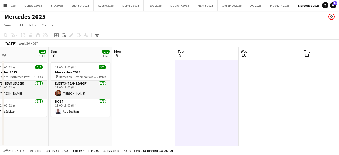
drag, startPoint x: 161, startPoint y: 113, endPoint x: 208, endPoint y: 113, distance: 46.4
click at [207, 113] on app-calendar-viewport "Wed 3 Thu 4 2/2 1 Job Fri 5 2/2 1 Job Sat 6 2/2 1 Job Sun 7 2/2 1 Job Mon 8 Tue…" at bounding box center [169, 96] width 339 height 99
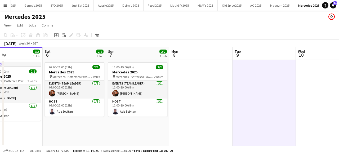
drag, startPoint x: 155, startPoint y: 115, endPoint x: 213, endPoint y: 110, distance: 58.0
click at [213, 110] on app-calendar-viewport "Wed 3 Thu 4 2/2 1 Job Fri 5 2/2 1 Job Sat 6 2/2 1 Job Sun 7 2/2 1 Job Mon 8 Tue…" at bounding box center [169, 96] width 339 height 99
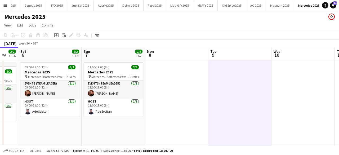
drag, startPoint x: 200, startPoint y: 111, endPoint x: 173, endPoint y: 111, distance: 27.0
click at [173, 111] on app-calendar-viewport "Wed 3 Thu 4 2/2 1 Job Fri 5 2/2 1 Job Sat 6 2/2 1 Job Sun 7 2/2 1 Job Mon 8 Tue…" at bounding box center [169, 96] width 339 height 99
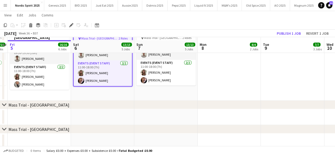
scroll to position [643, 0]
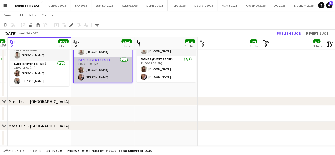
click at [81, 76] on app-user-avatar at bounding box center [81, 77] width 6 height 6
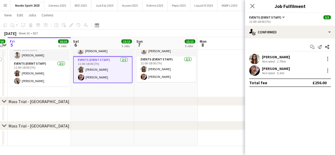
click at [255, 72] on app-user-avatar at bounding box center [254, 70] width 11 height 11
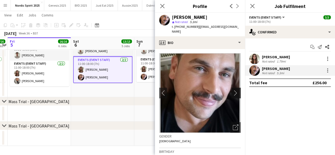
click at [233, 90] on app-icon "chevron-right" at bounding box center [237, 93] width 8 height 6
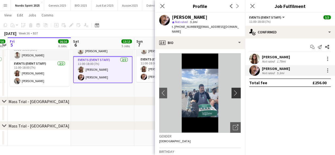
click at [233, 90] on app-icon "chevron-right" at bounding box center [237, 93] width 8 height 6
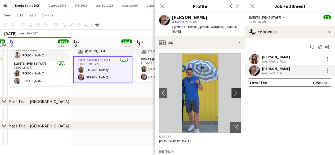
click at [233, 90] on app-icon "chevron-right" at bounding box center [237, 93] width 8 height 6
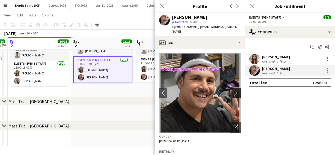
click at [233, 90] on app-icon "chevron-right" at bounding box center [237, 93] width 8 height 6
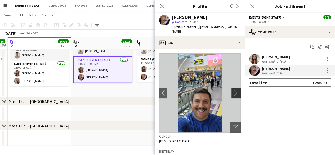
click at [233, 90] on app-icon "chevron-right" at bounding box center [237, 93] width 8 height 6
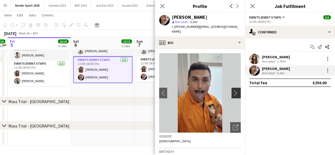
click at [233, 90] on app-icon "chevron-right" at bounding box center [237, 93] width 8 height 6
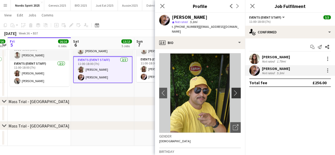
click at [233, 90] on app-icon "chevron-right" at bounding box center [237, 93] width 8 height 6
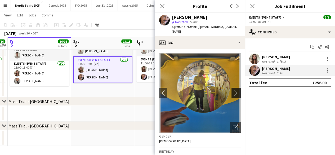
click at [233, 90] on app-icon "chevron-right" at bounding box center [237, 93] width 8 height 6
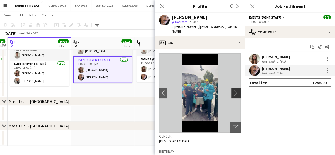
click at [233, 90] on app-icon "chevron-right" at bounding box center [237, 93] width 8 height 6
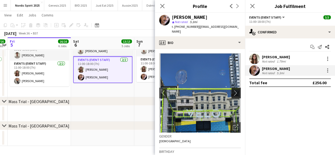
click at [233, 90] on app-icon "chevron-right" at bounding box center [237, 93] width 8 height 6
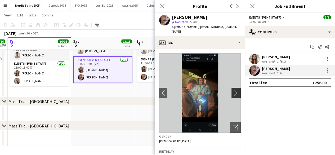
click at [233, 90] on app-icon "chevron-right" at bounding box center [237, 93] width 8 height 6
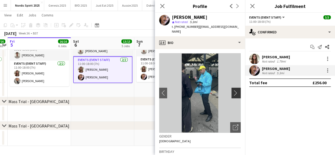
click at [233, 90] on app-icon "chevron-right" at bounding box center [237, 93] width 8 height 6
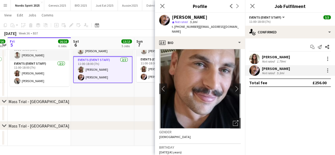
scroll to position [0, 0]
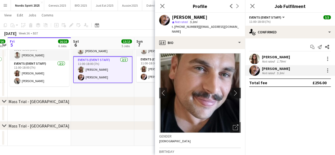
click at [233, 90] on app-icon "chevron-right" at bounding box center [237, 93] width 8 height 6
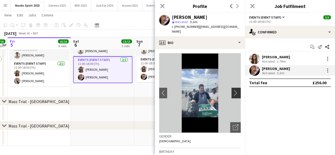
click at [233, 90] on app-icon "chevron-right" at bounding box center [237, 93] width 8 height 6
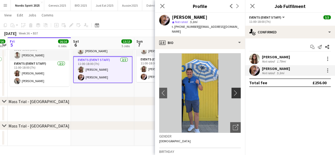
click at [233, 90] on app-icon "chevron-right" at bounding box center [237, 93] width 8 height 6
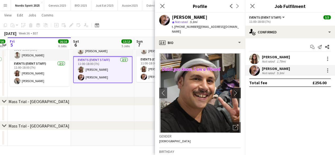
click at [233, 90] on app-icon "chevron-right" at bounding box center [237, 93] width 8 height 6
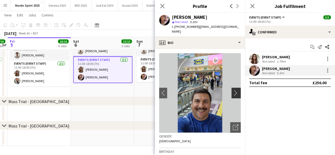
click at [233, 90] on app-icon "chevron-right" at bounding box center [237, 93] width 8 height 6
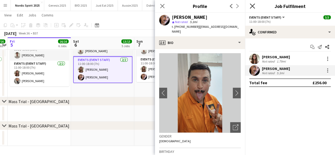
click at [253, 7] on icon "Close pop-in" at bounding box center [252, 5] width 5 height 5
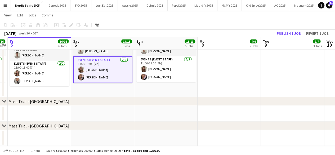
click at [82, 77] on app-user-avatar at bounding box center [81, 77] width 6 height 6
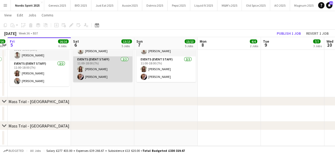
click at [82, 77] on app-user-avatar at bounding box center [80, 77] width 6 height 6
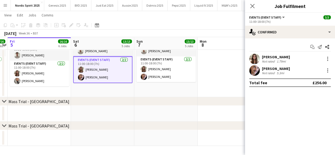
click at [252, 71] on app-user-avatar at bounding box center [254, 70] width 11 height 11
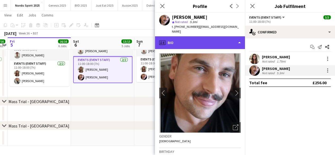
click at [240, 38] on div "profile Bio" at bounding box center [200, 42] width 90 height 13
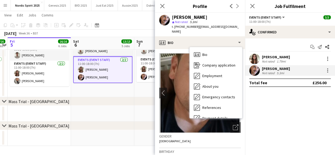
click at [231, 134] on div "Gender [DEMOGRAPHIC_DATA]" at bounding box center [200, 140] width 82 height 15
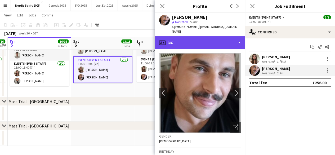
click at [235, 37] on div "profile Bio" at bounding box center [200, 42] width 90 height 13
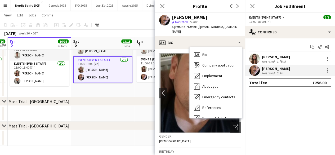
click at [120, 107] on app-date-cell at bounding box center [102, 114] width 63 height 16
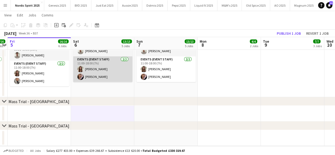
click at [80, 76] on app-user-avatar at bounding box center [80, 77] width 6 height 6
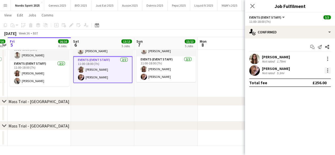
click at [327, 70] on div at bounding box center [327, 70] width 1 height 1
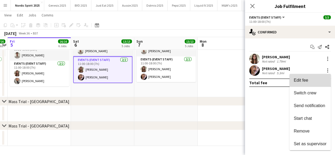
click at [313, 81] on span "Edit fee" at bounding box center [310, 80] width 33 height 5
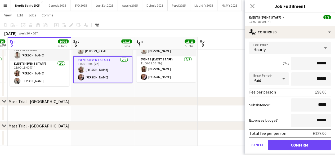
scroll to position [44, 0]
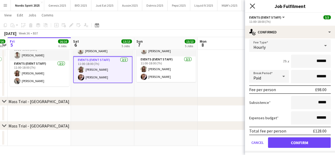
click at [253, 8] on icon "Close pop-in" at bounding box center [252, 5] width 5 height 5
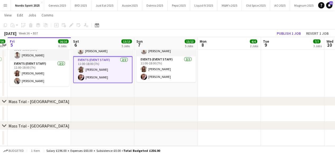
click at [217, 70] on app-date-cell at bounding box center [229, 55] width 63 height 85
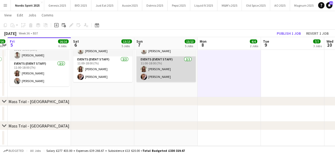
click at [146, 77] on app-user-avatar at bounding box center [144, 77] width 6 height 6
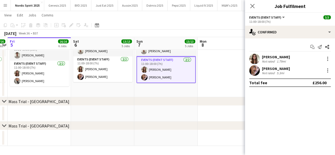
click at [250, 70] on app-user-avatar at bounding box center [254, 70] width 11 height 11
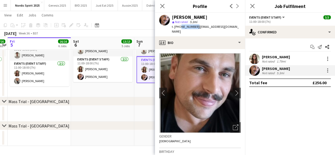
drag, startPoint x: 195, startPoint y: 27, endPoint x: 179, endPoint y: 29, distance: 16.0
click at [179, 29] on div "t. [PHONE_NUMBER] | [EMAIL_ADDRESS][DOMAIN_NAME]" at bounding box center [206, 29] width 69 height 10
click at [179, 28] on span "t. [PHONE_NUMBER]" at bounding box center [186, 27] width 28 height 4
drag, startPoint x: 179, startPoint y: 28, endPoint x: 195, endPoint y: 27, distance: 15.6
click at [195, 27] on span "t. [PHONE_NUMBER]" at bounding box center [186, 27] width 28 height 4
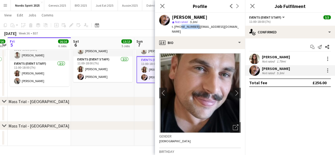
click at [195, 27] on span "t. [PHONE_NUMBER]" at bounding box center [186, 27] width 28 height 4
drag, startPoint x: 195, startPoint y: 27, endPoint x: 180, endPoint y: 27, distance: 14.6
click at [179, 28] on span "t. [PHONE_NUMBER]" at bounding box center [186, 27] width 28 height 4
click at [135, 21] on app-toolbar "Copy Paste Paste Ctrl+V Paste with crew Ctrl+Shift+V Paste linked Job [GEOGRAPH…" at bounding box center [167, 25] width 335 height 9
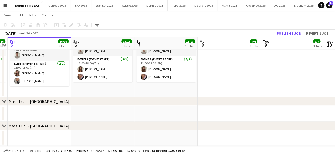
click at [161, 18] on app-page-menu "View Day view expanded Day view collapsed Month view Date picker Jump to [DATE]…" at bounding box center [167, 16] width 335 height 10
click at [86, 98] on div "chevron-right Mass Trial - [GEOGRAPHIC_DATA]" at bounding box center [167, 101] width 335 height 8
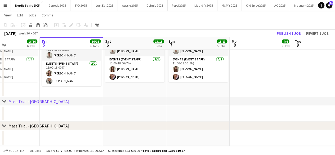
scroll to position [0, 135]
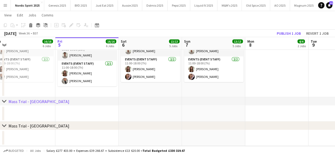
drag, startPoint x: 76, startPoint y: 89, endPoint x: 152, endPoint y: 105, distance: 76.9
